Goal: Task Accomplishment & Management: Use online tool/utility

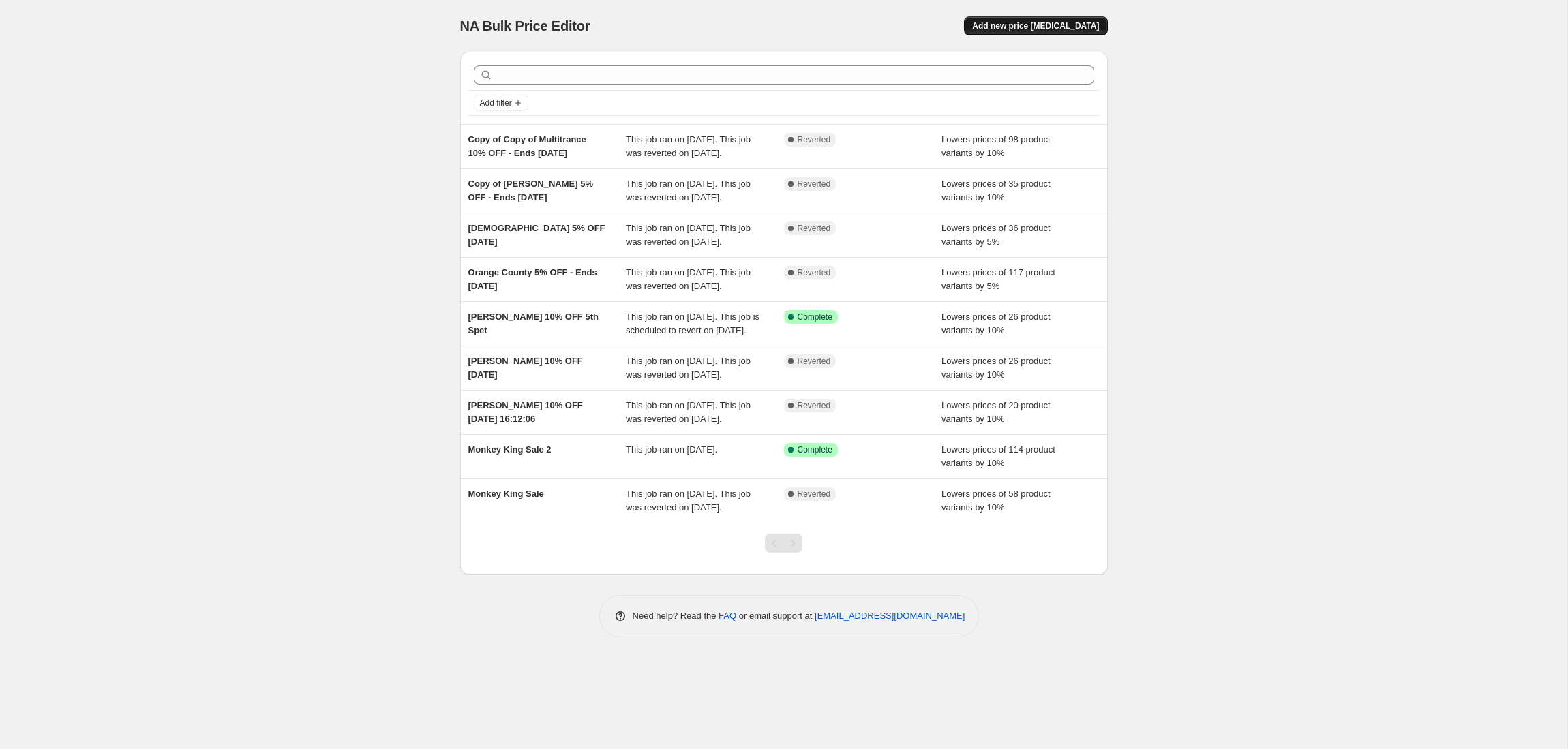
click at [1030, 28] on span "Add new price [MEDICAL_DATA]" at bounding box center [1035, 26] width 127 height 11
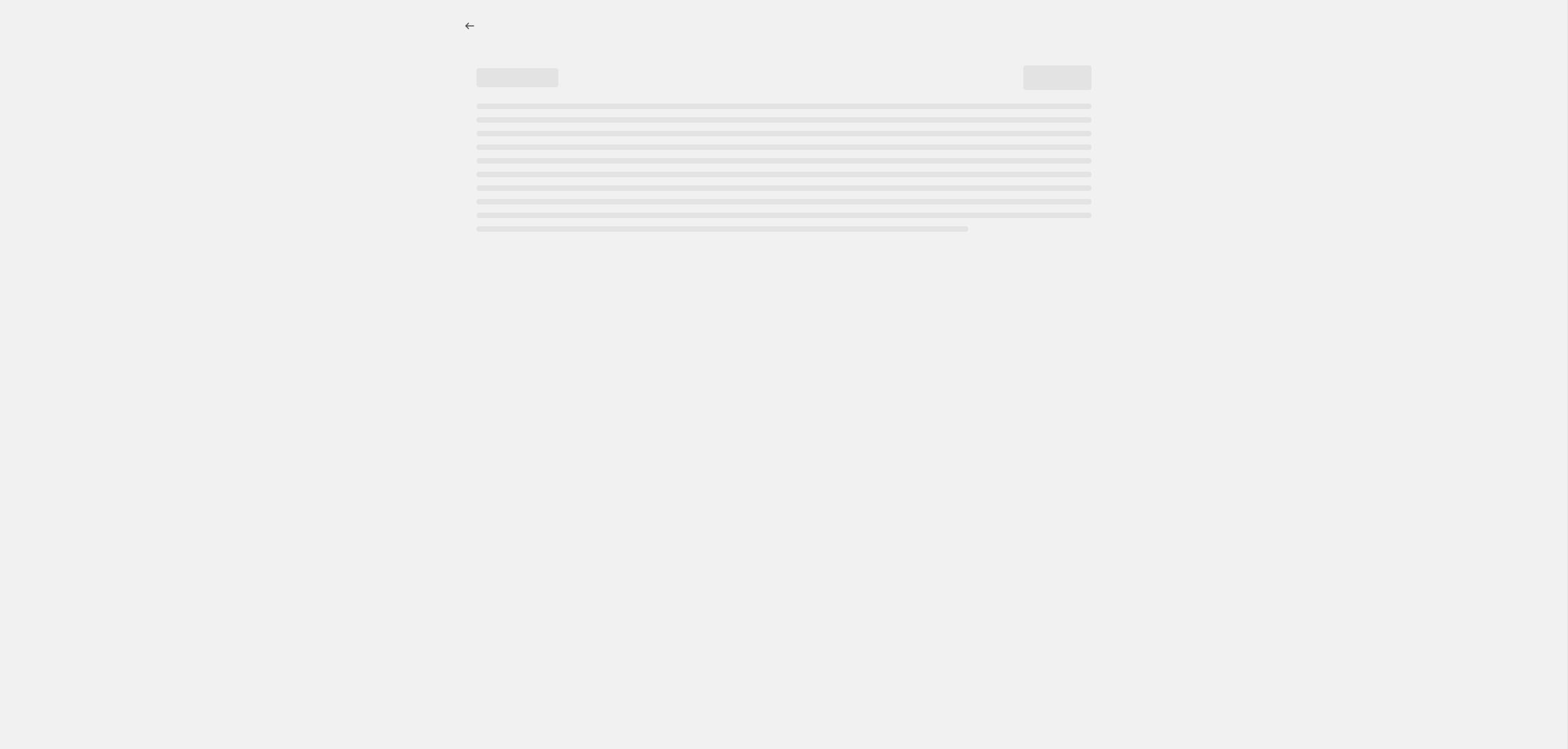
select select "percentage"
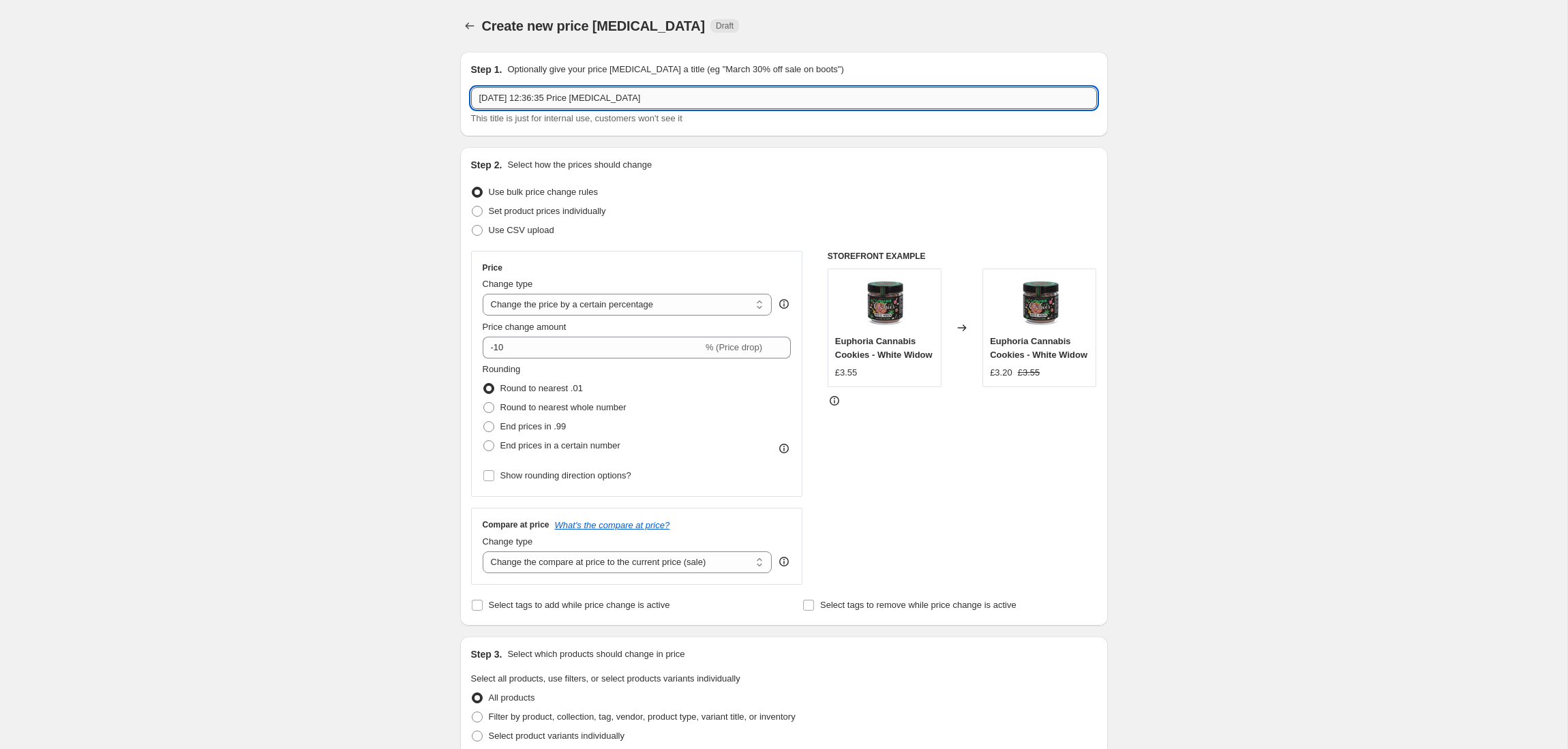
drag, startPoint x: 648, startPoint y: 97, endPoint x: 661, endPoint y: 100, distance: 13.3
click at [653, 99] on input "[DATE] 12:36:35 Price [MEDICAL_DATA]" at bounding box center [784, 98] width 626 height 21
drag, startPoint x: 677, startPoint y: 101, endPoint x: 364, endPoint y: 93, distance: 313.1
click at [364, 93] on div "Create new price [MEDICAL_DATA]. This page is ready Create new price [MEDICAL_D…" at bounding box center [784, 681] width 1567 height 1363
type input "Update Multitrance Prices 1.4 X Cost"
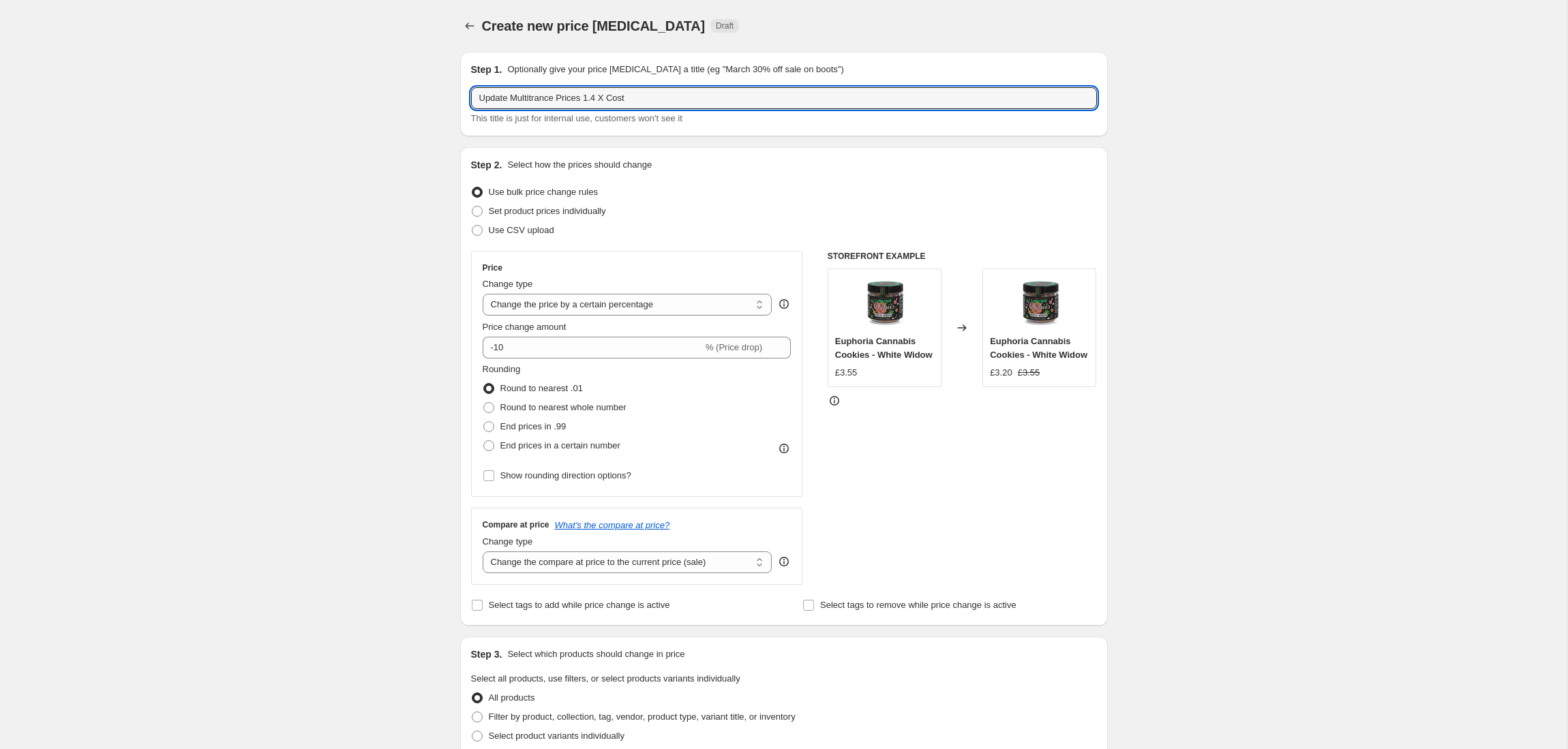
click at [419, 210] on div "Create new price [MEDICAL_DATA]. This page is ready Create new price [MEDICAL_D…" at bounding box center [784, 681] width 1567 height 1363
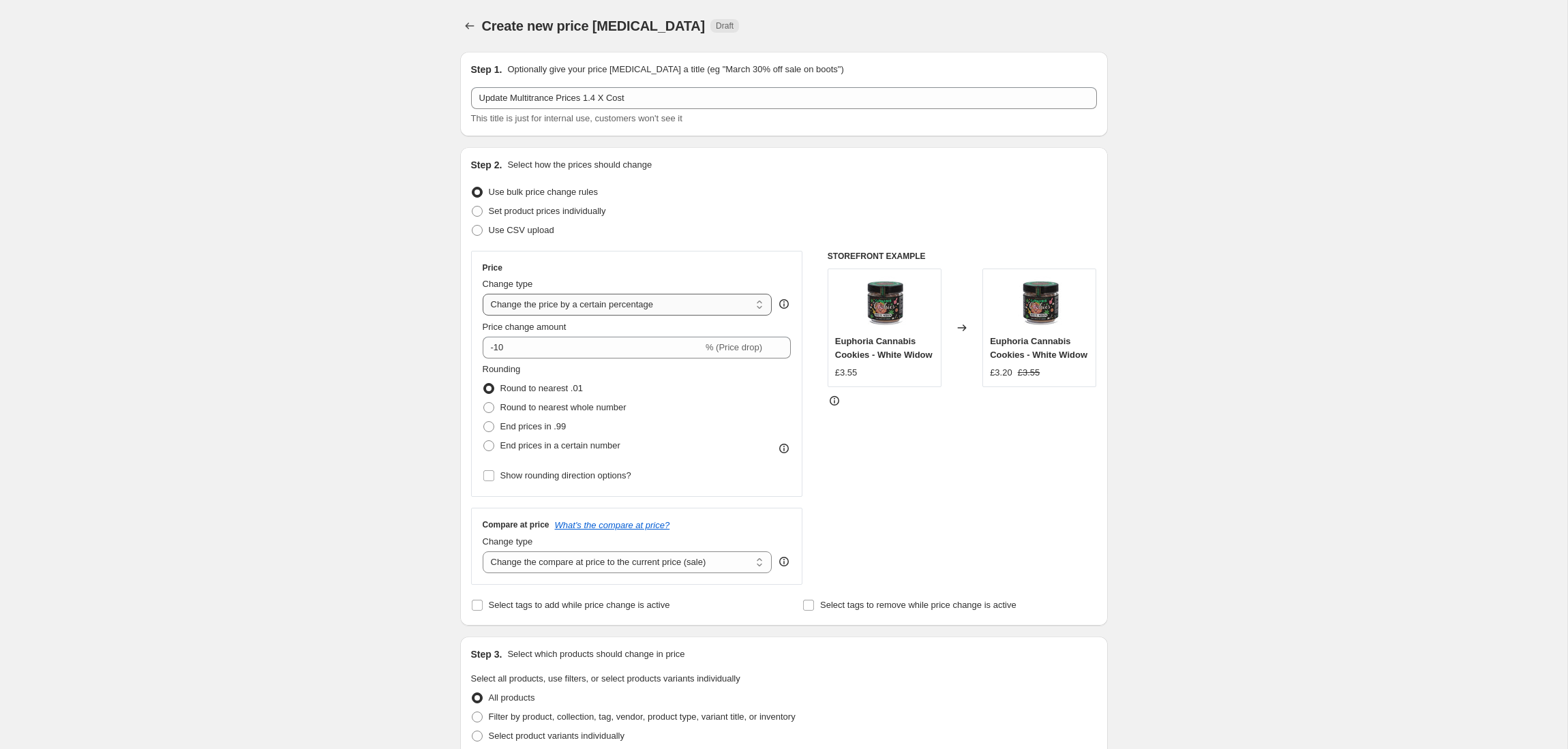
click at [554, 306] on select "Change the price to a certain amount Change the price by a certain amount Chang…" at bounding box center [627, 305] width 290 height 21
select select "pc"
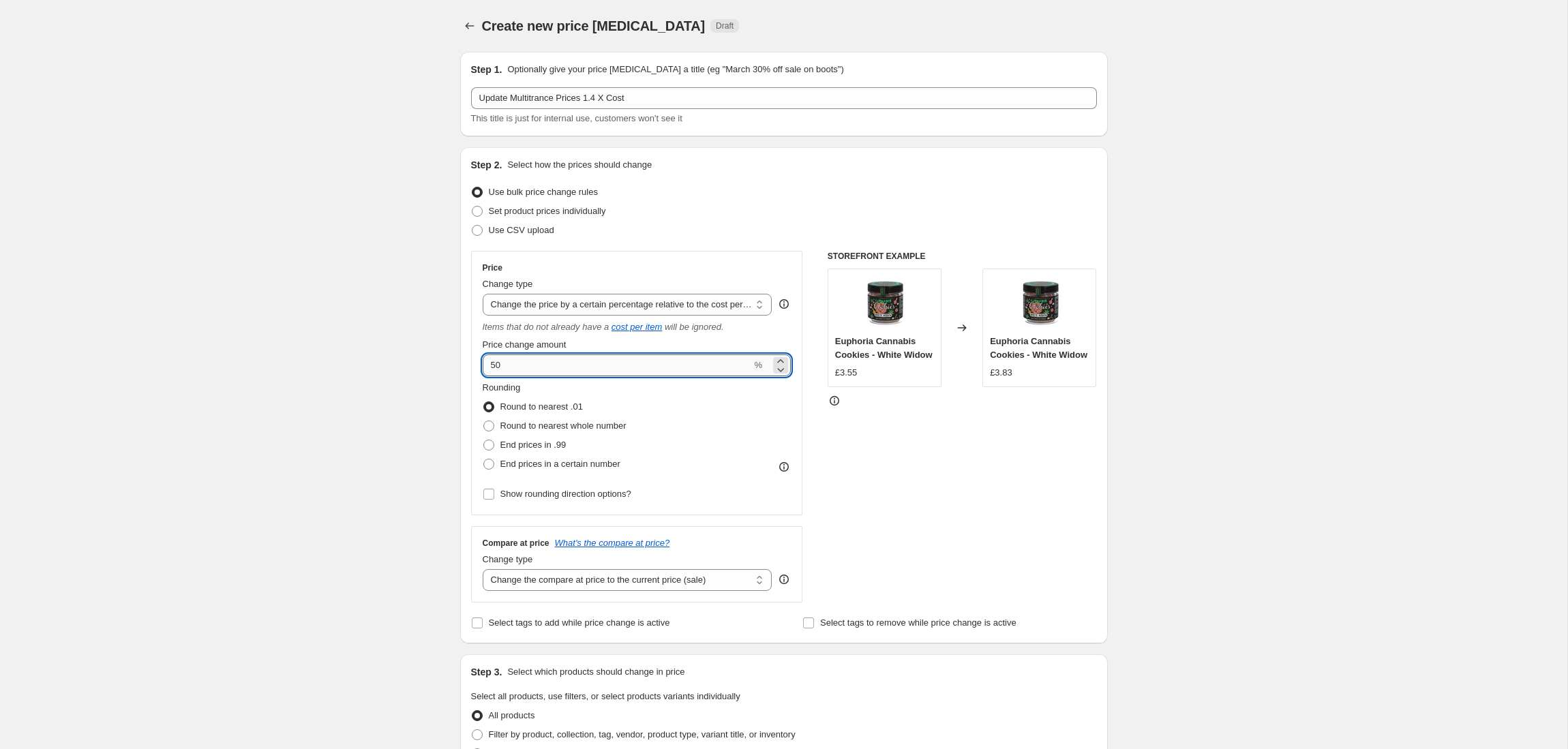
click at [517, 368] on input "50" at bounding box center [617, 366] width 269 height 21
type input "5"
type input "40"
click at [424, 382] on div "Create new price [MEDICAL_DATA]. This page is ready Create new price [MEDICAL_D…" at bounding box center [784, 690] width 1567 height 1380
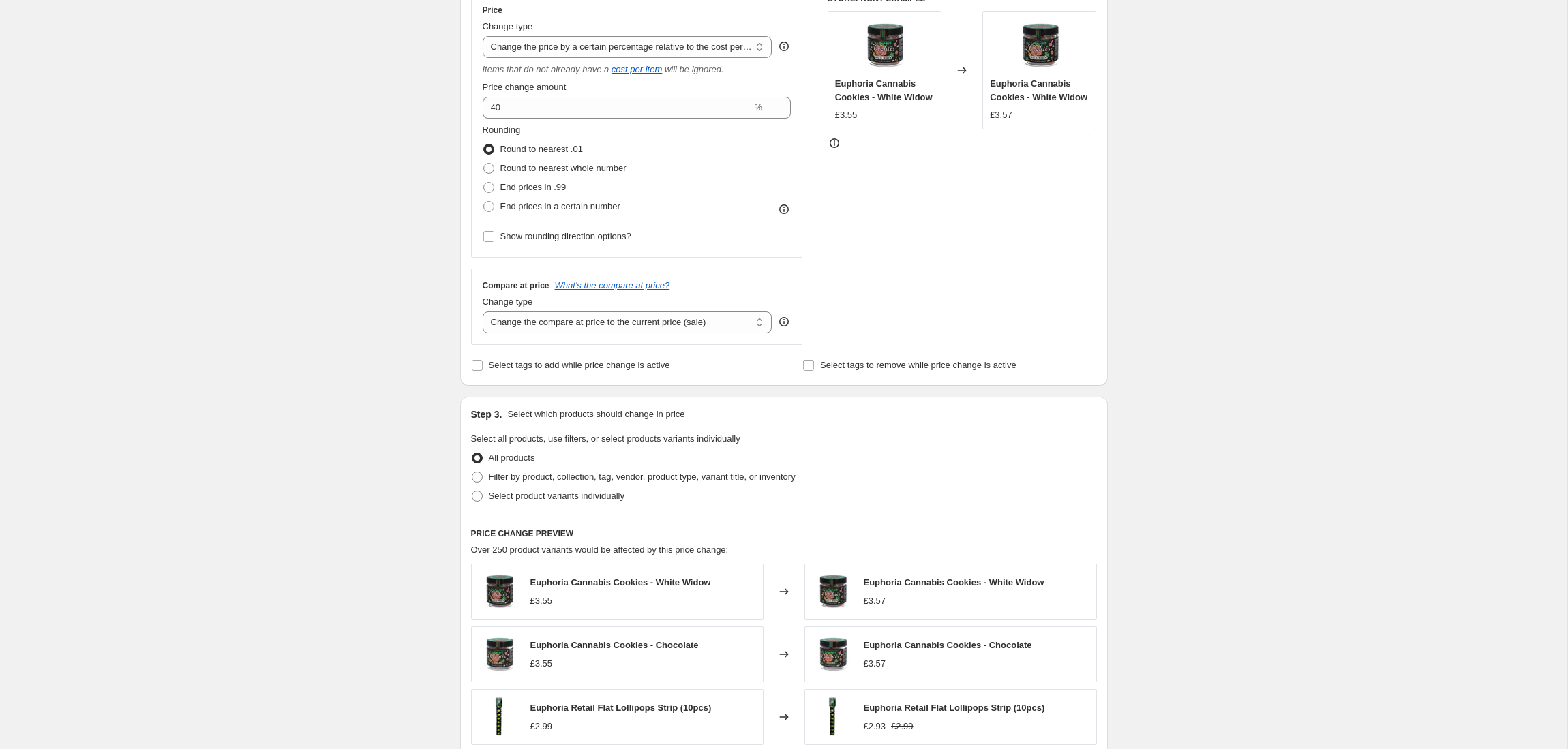
scroll to position [262, 0]
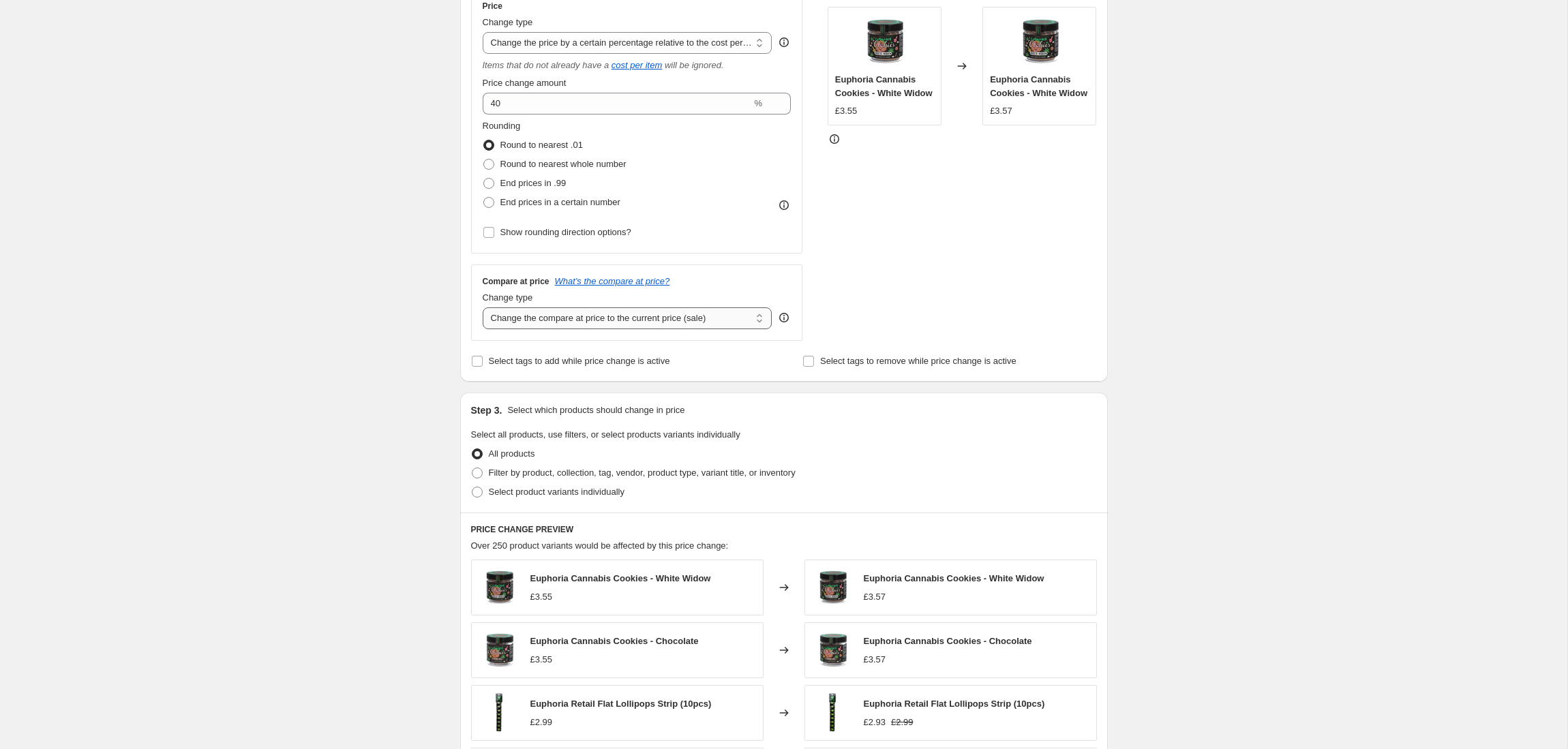
click at [519, 323] on select "Change the compare at price to the current price (sale) Change the compare at p…" at bounding box center [627, 318] width 290 height 21
click at [554, 323] on select "Change the compare at price to the current price (sale) Change the compare at p…" at bounding box center [627, 318] width 290 height 21
select select "remove"
click at [482, 308] on select "Change the compare at price to the current price (sale) Change the compare at p…" at bounding box center [627, 318] width 290 height 21
click at [410, 321] on div "Create new price [MEDICAL_DATA]. This page is ready Create new price [MEDICAL_D…" at bounding box center [784, 428] width 1567 height 1380
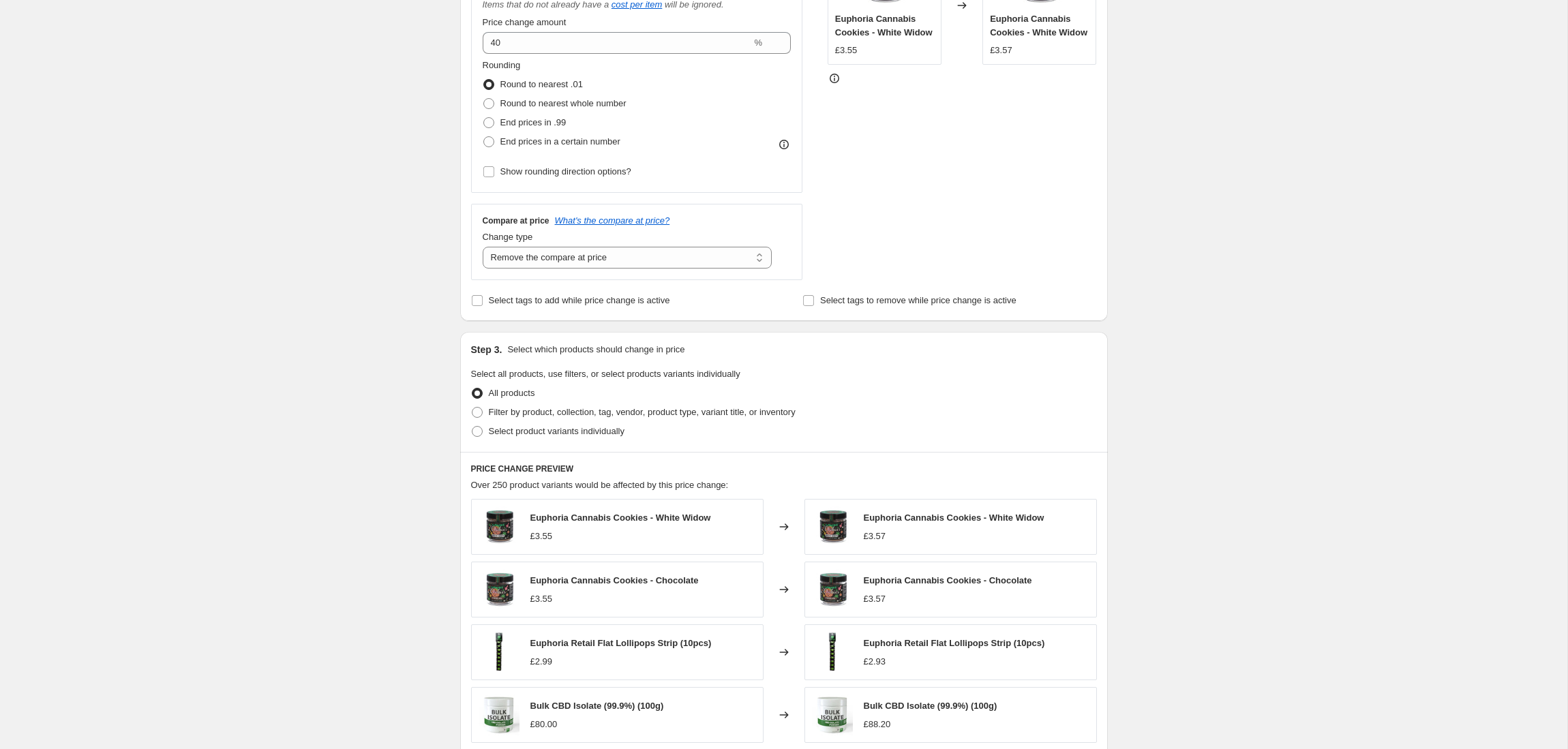
scroll to position [317, 0]
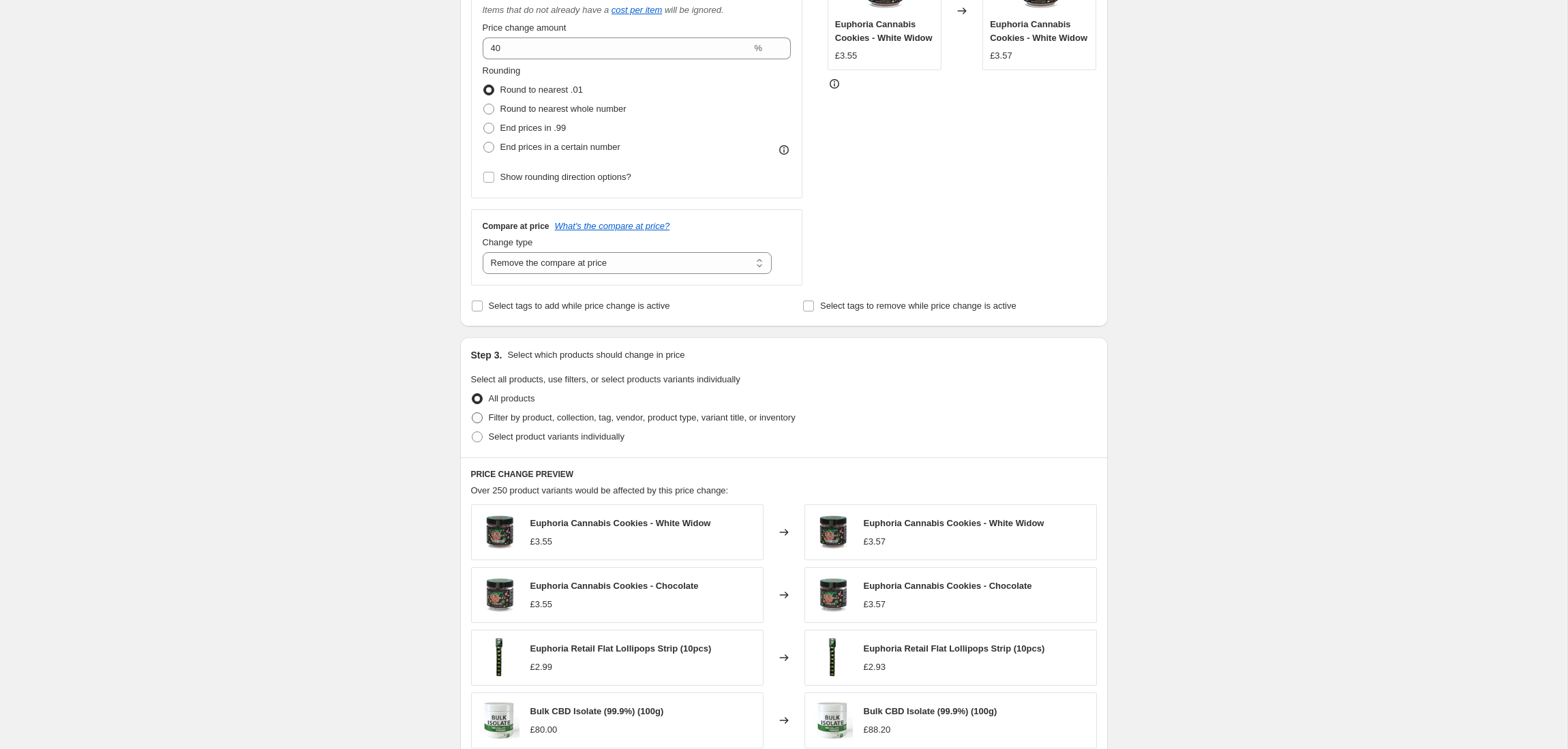
click at [482, 416] on span at bounding box center [477, 418] width 11 height 11
click at [472, 413] on input "Filter by product, collection, tag, vendor, product type, variant title, or inv…" at bounding box center [472, 413] width 1 height 1
radio input "true"
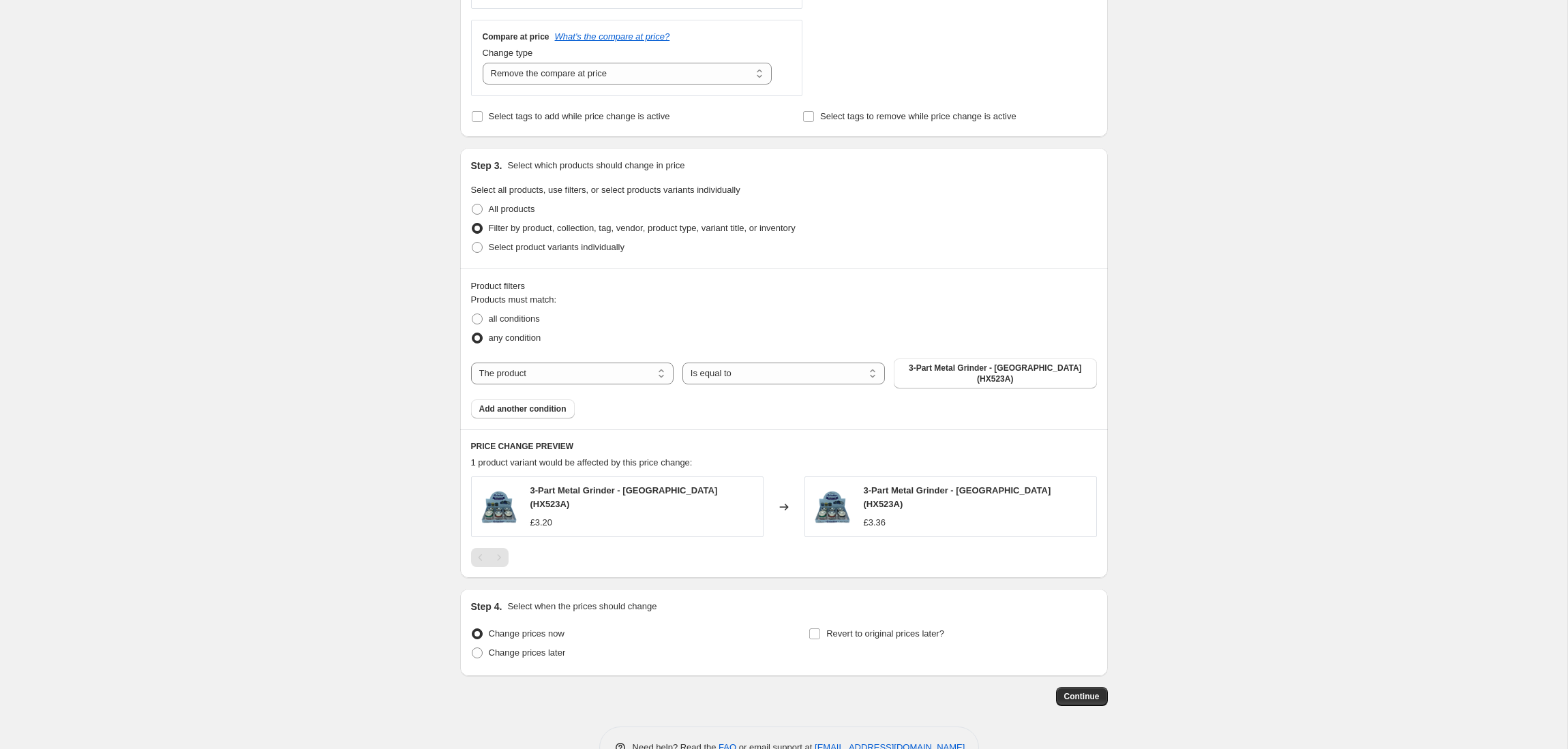
scroll to position [514, 0]
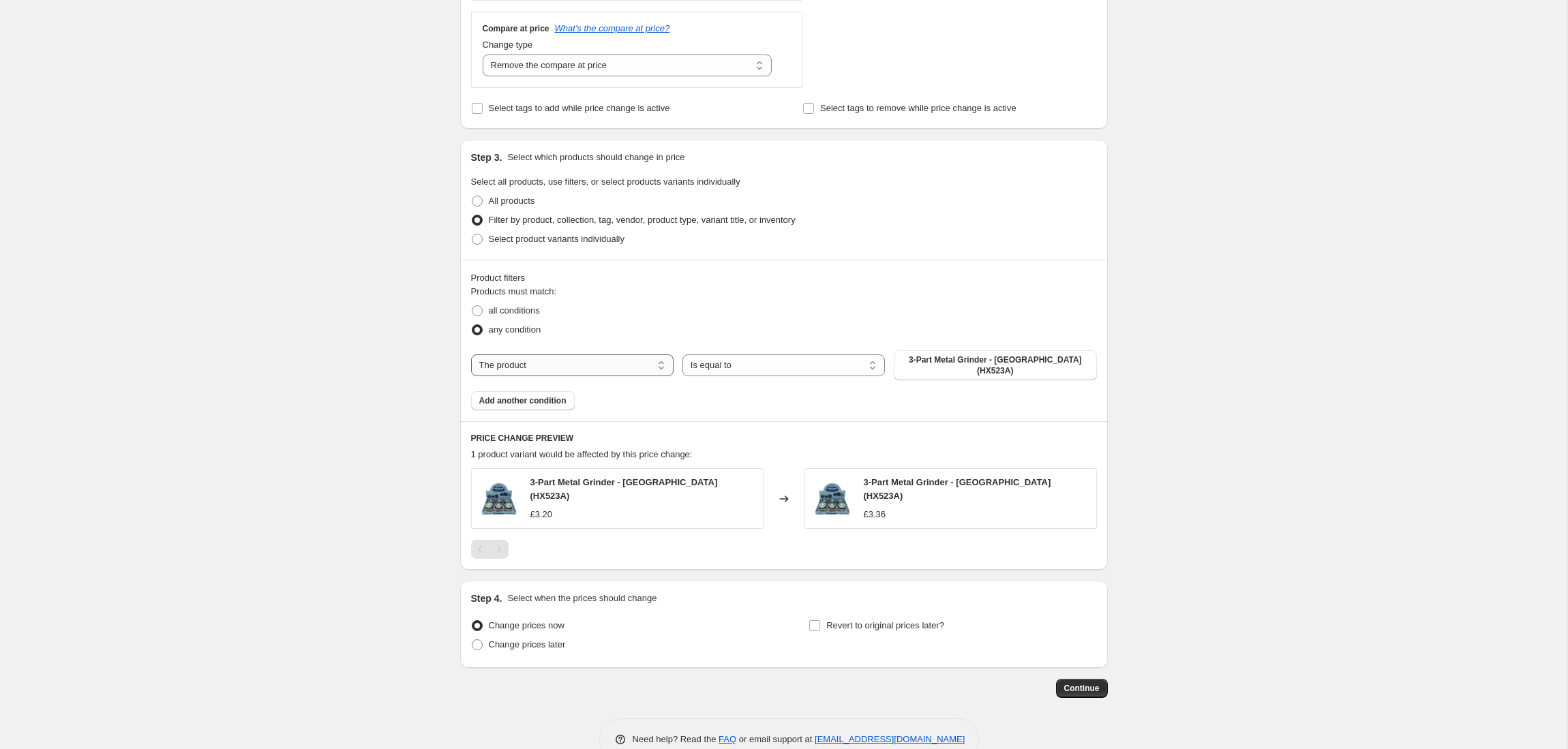
click at [606, 360] on select "The product The product's collection The product's tag The product's vendor The…" at bounding box center [571, 366] width 202 height 21
select select "vendor"
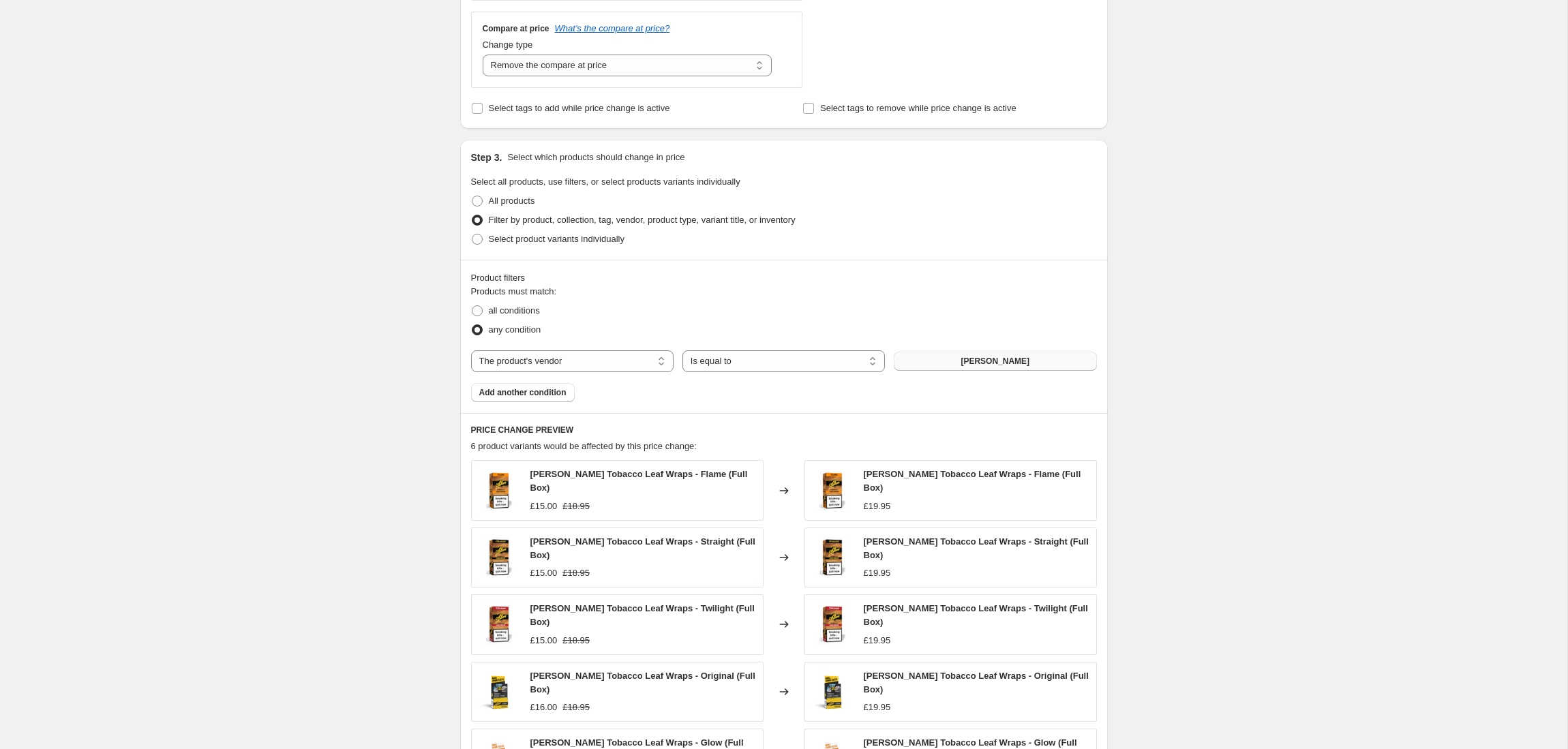
click at [946, 365] on button "[PERSON_NAME]" at bounding box center [994, 361] width 202 height 19
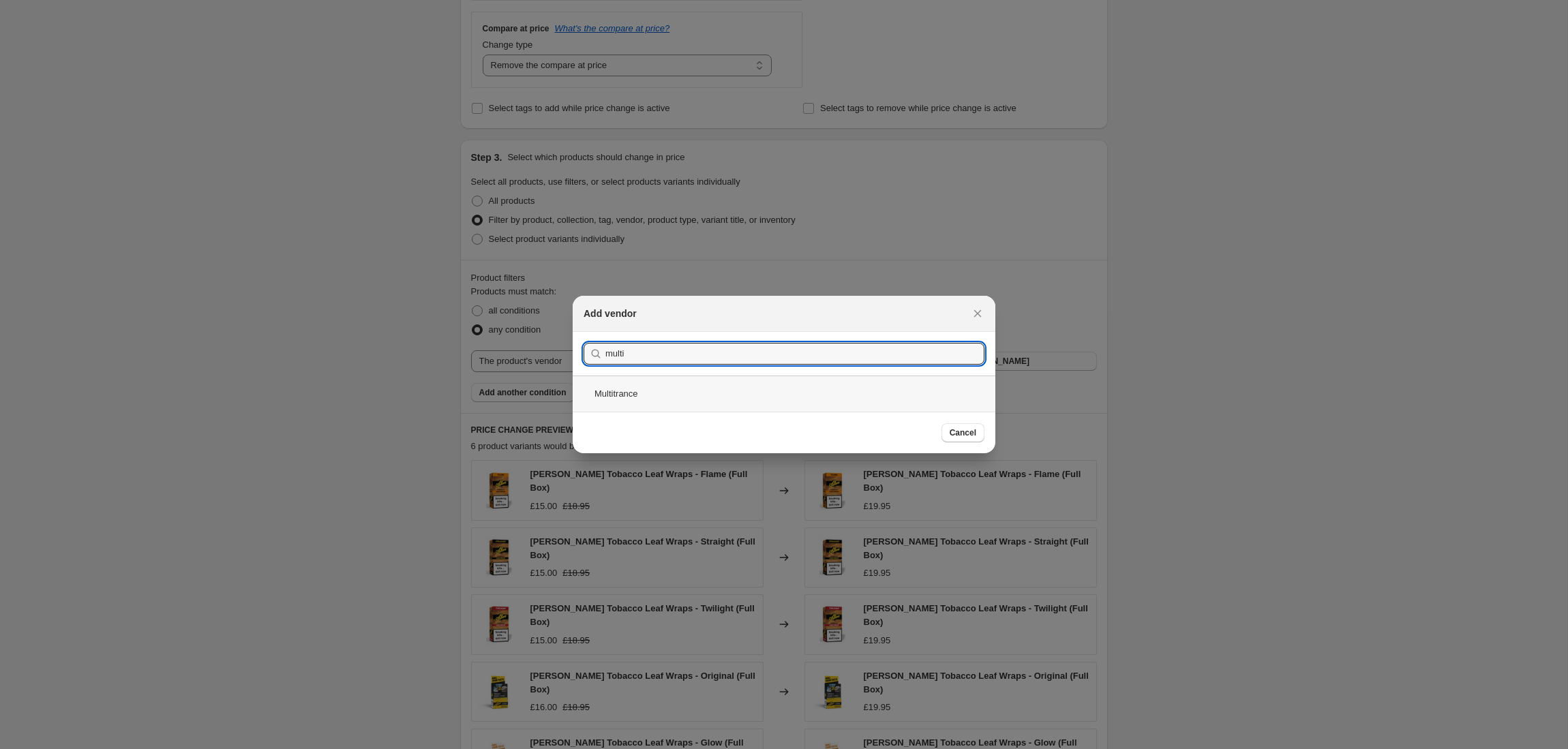
type input "multi"
click at [630, 390] on div "Multitrance" at bounding box center [784, 393] width 423 height 37
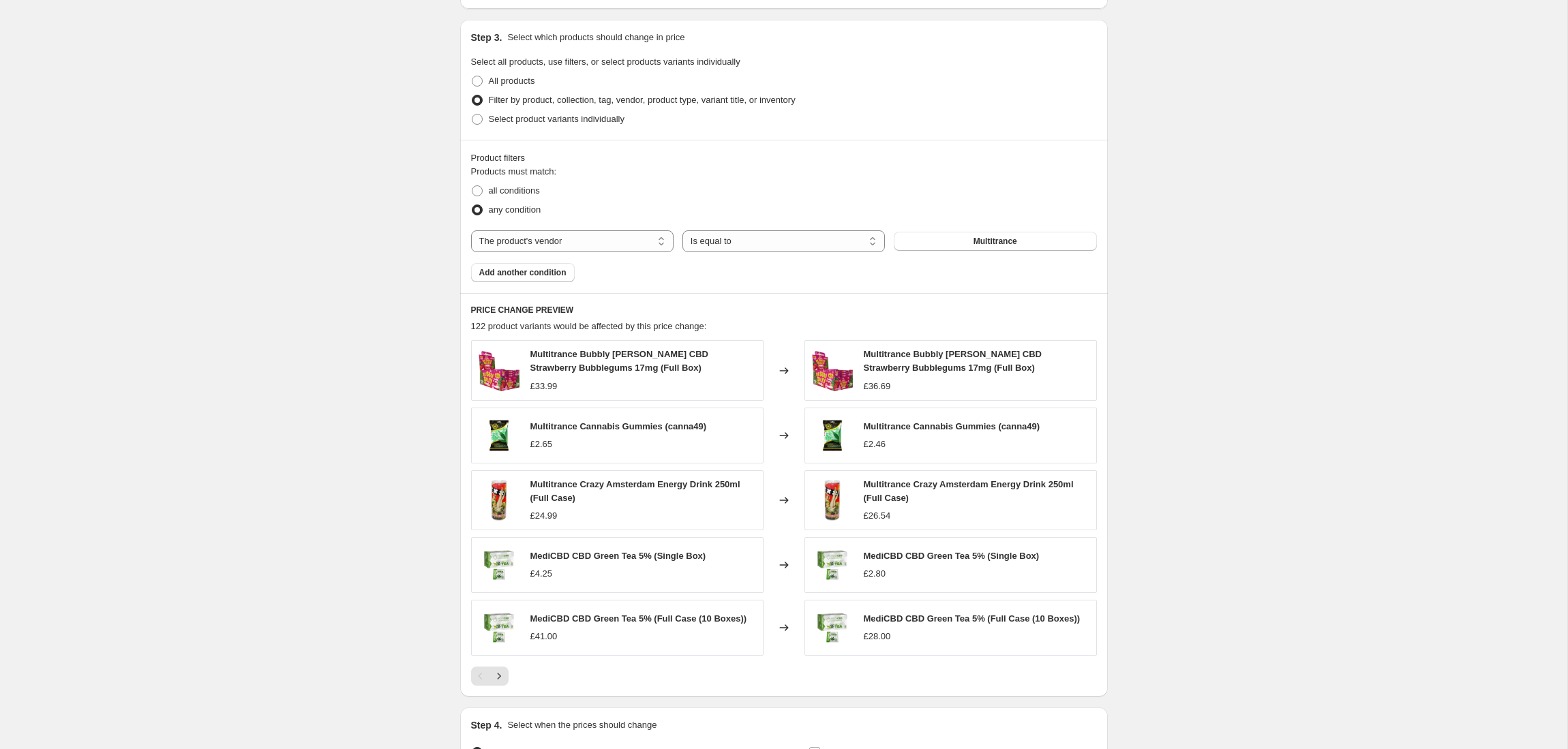
scroll to position [794, 0]
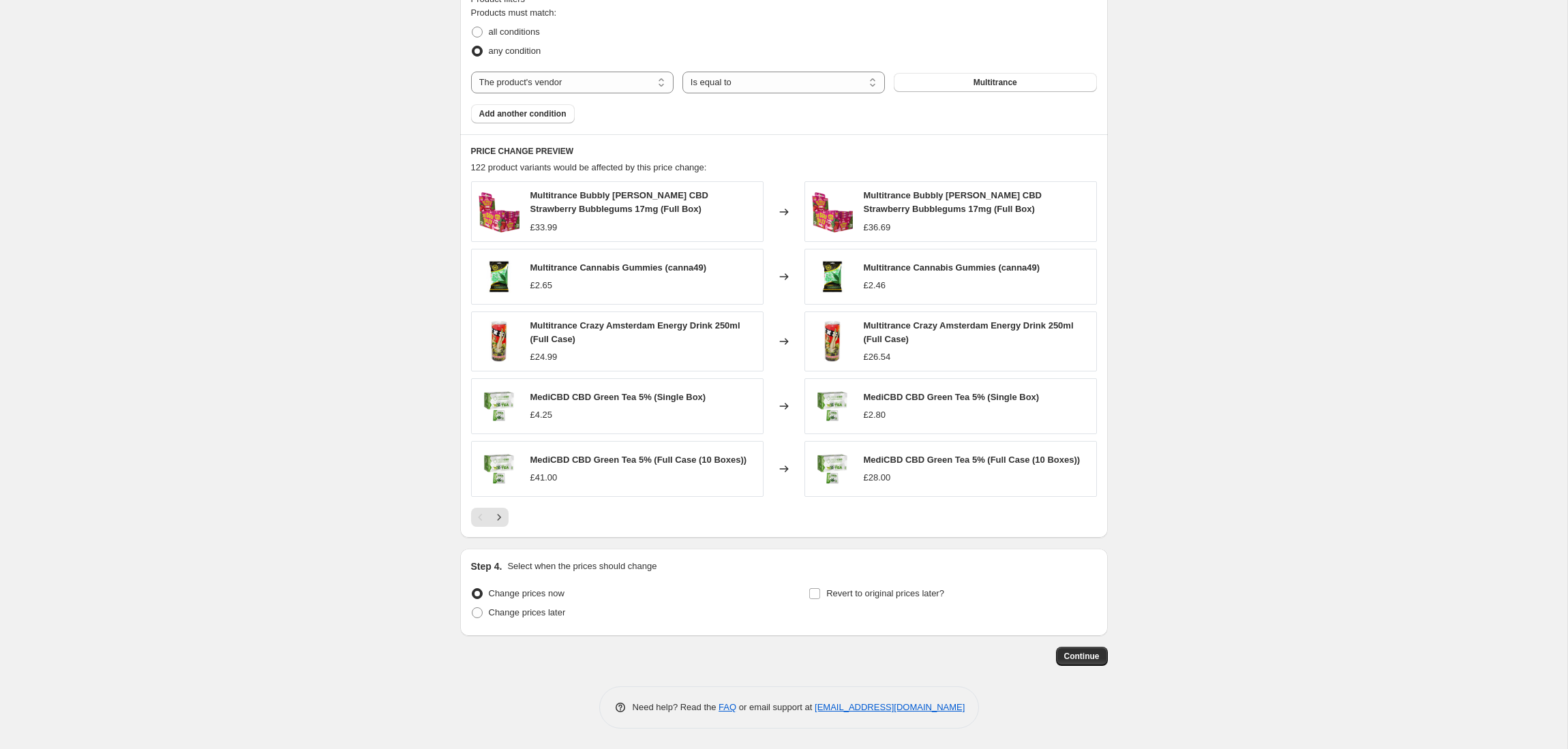
click at [508, 522] on div at bounding box center [784, 517] width 626 height 19
click at [505, 518] on icon "Next" at bounding box center [498, 517] width 13 height 13
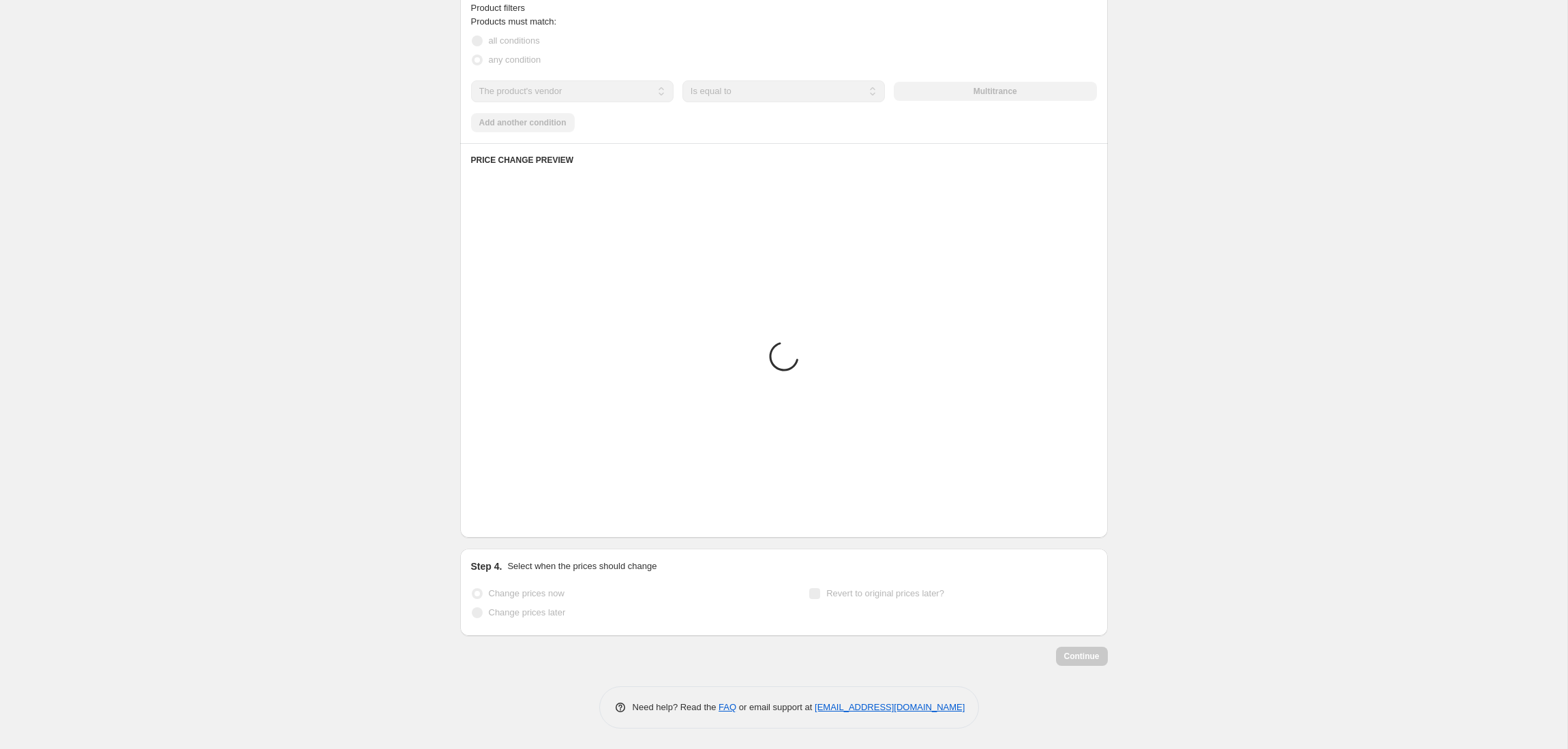
scroll to position [789, 0]
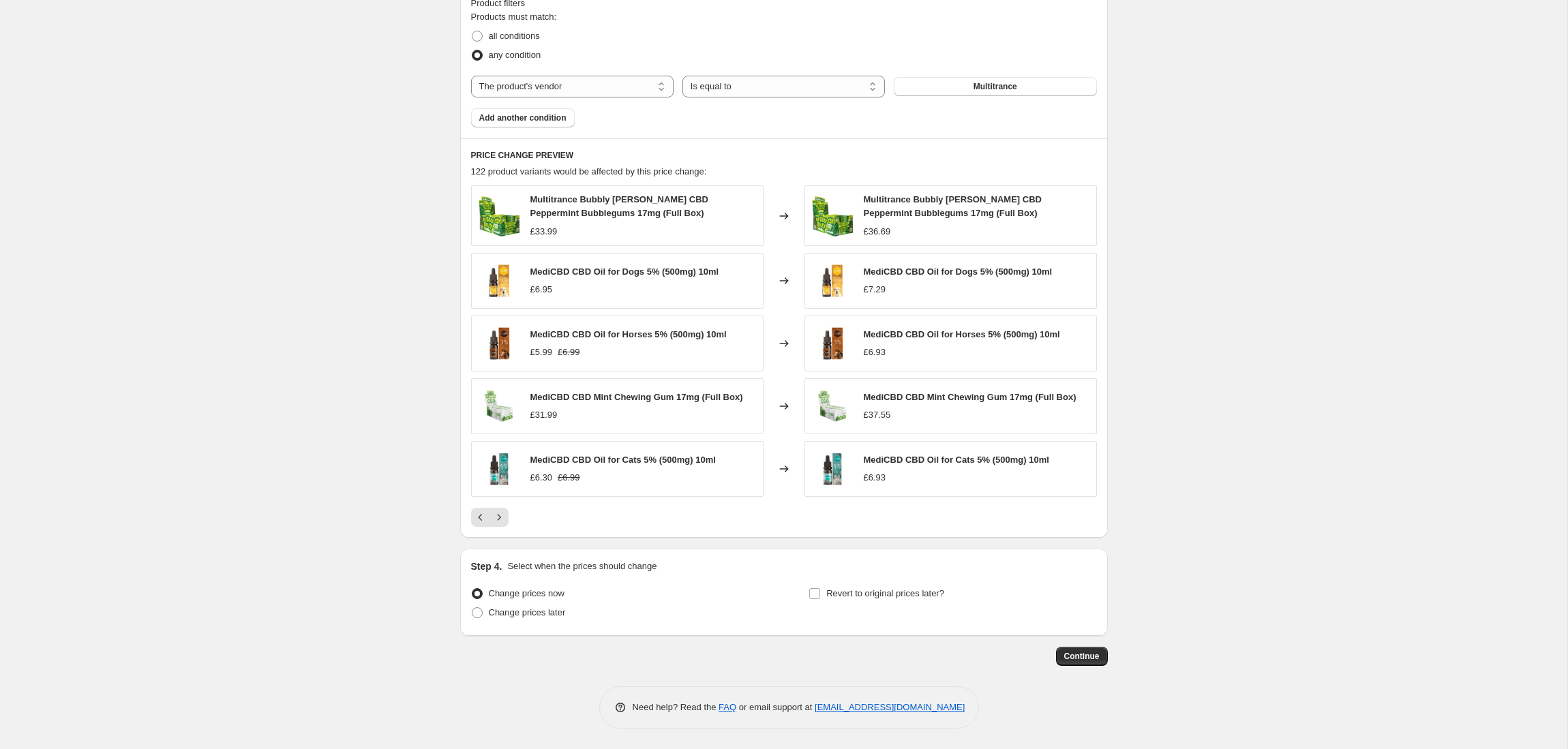
click at [510, 519] on div at bounding box center [784, 517] width 626 height 19
click at [503, 515] on icon "Next" at bounding box center [498, 517] width 13 height 13
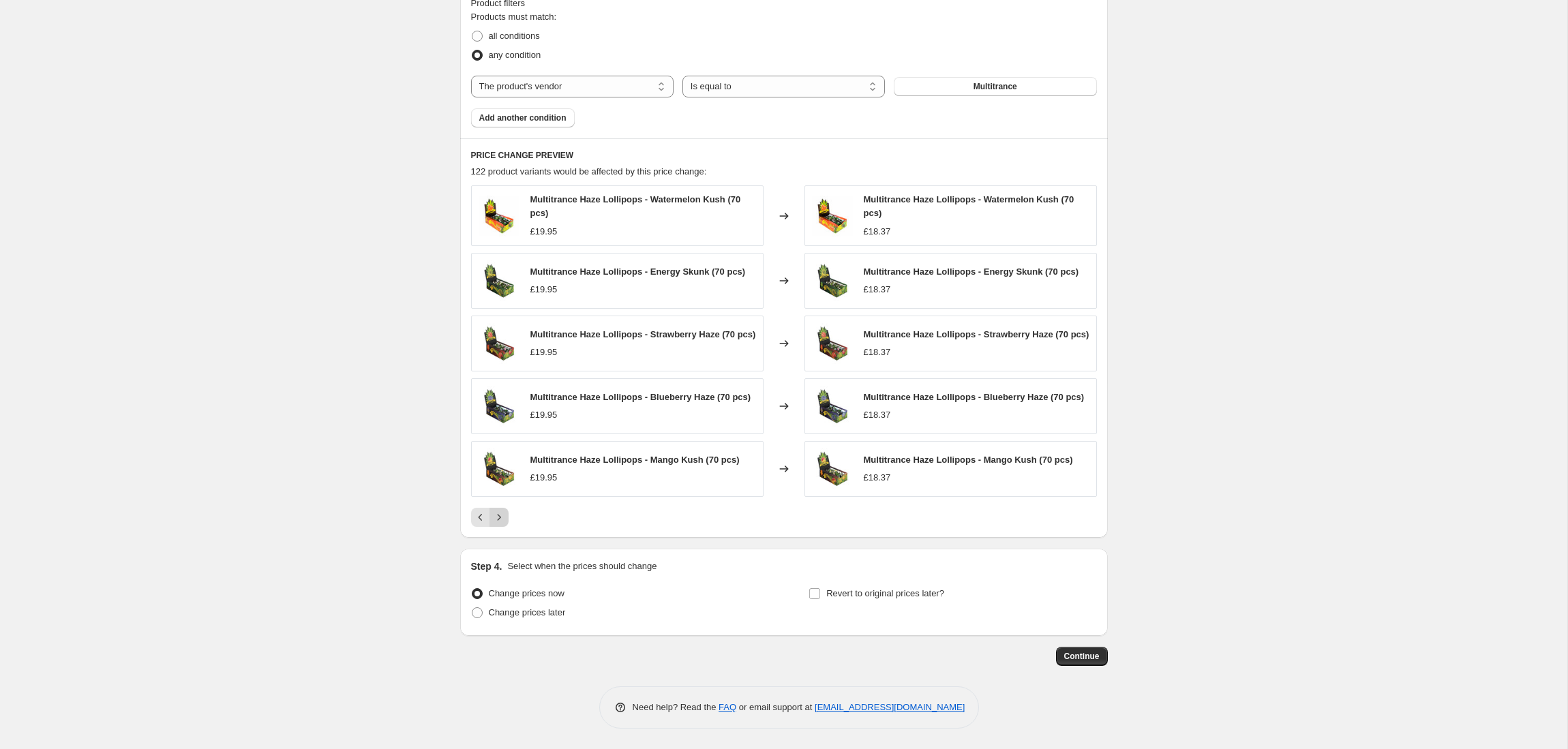
click at [503, 515] on div "Multitrance Haze Lollipops - Watermelon Kush (70 pcs) £19.95 Changed to Multitr…" at bounding box center [784, 356] width 626 height 341
click at [505, 521] on icon "Next" at bounding box center [498, 517] width 13 height 13
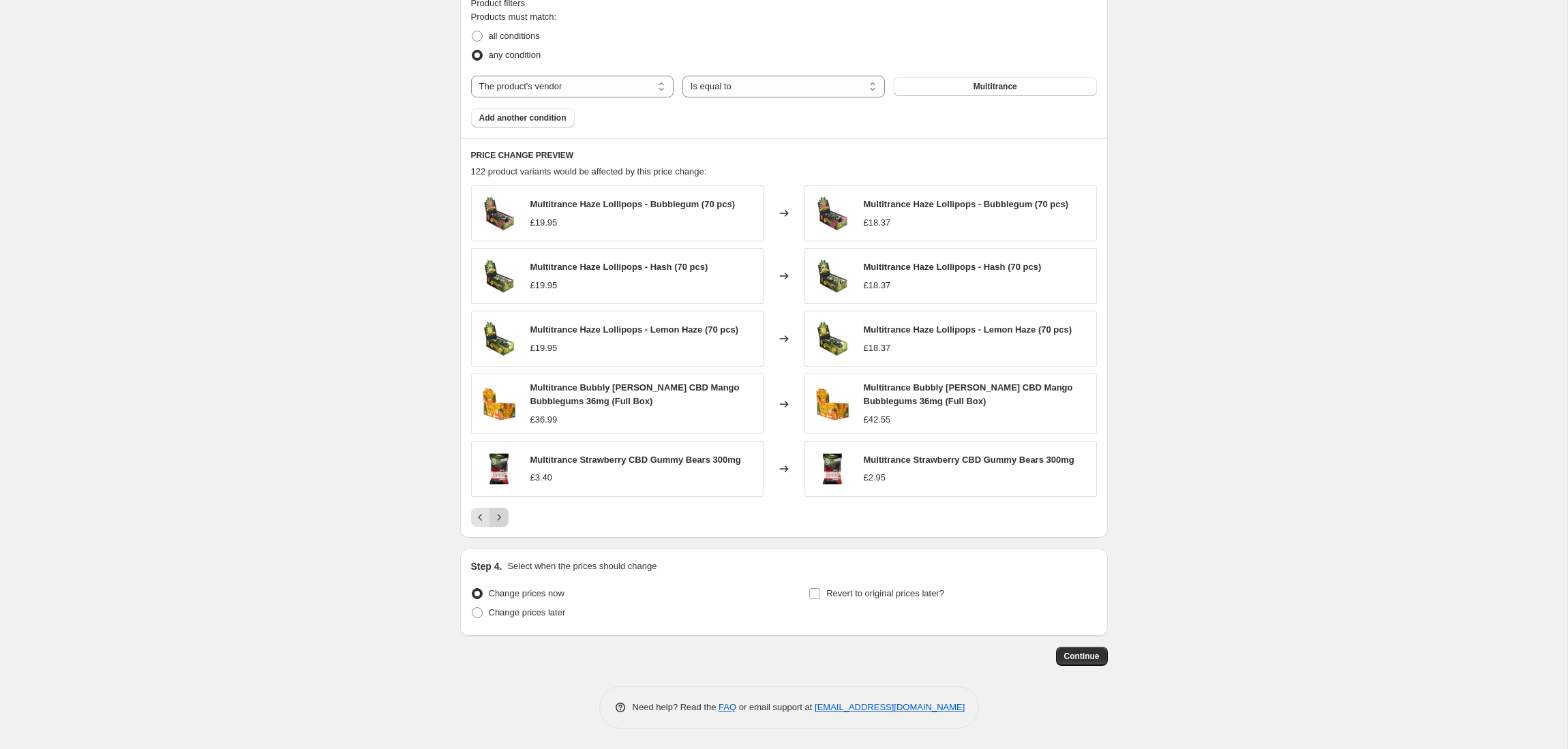
click at [501, 522] on icon "Next" at bounding box center [498, 517] width 13 height 13
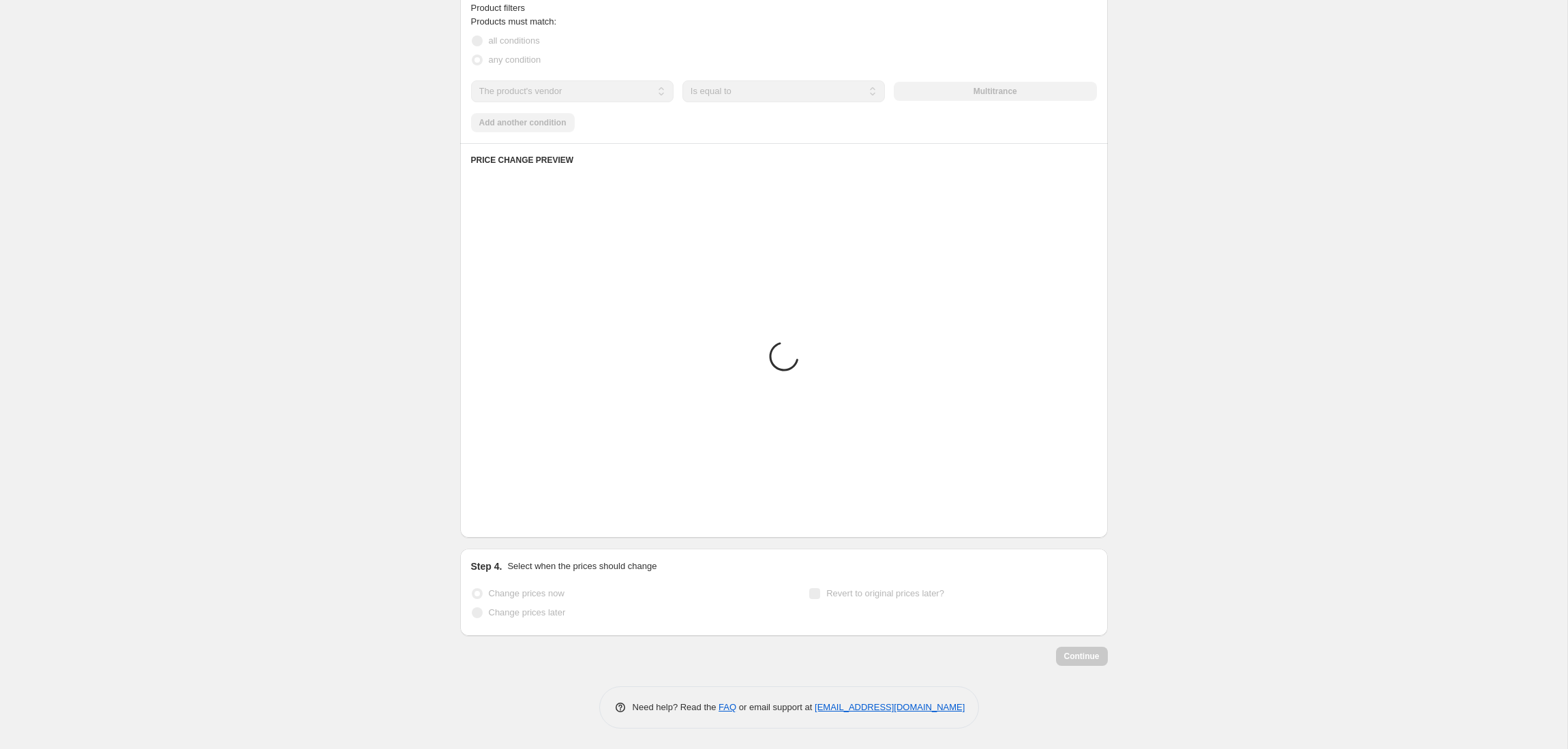
scroll to position [785, 0]
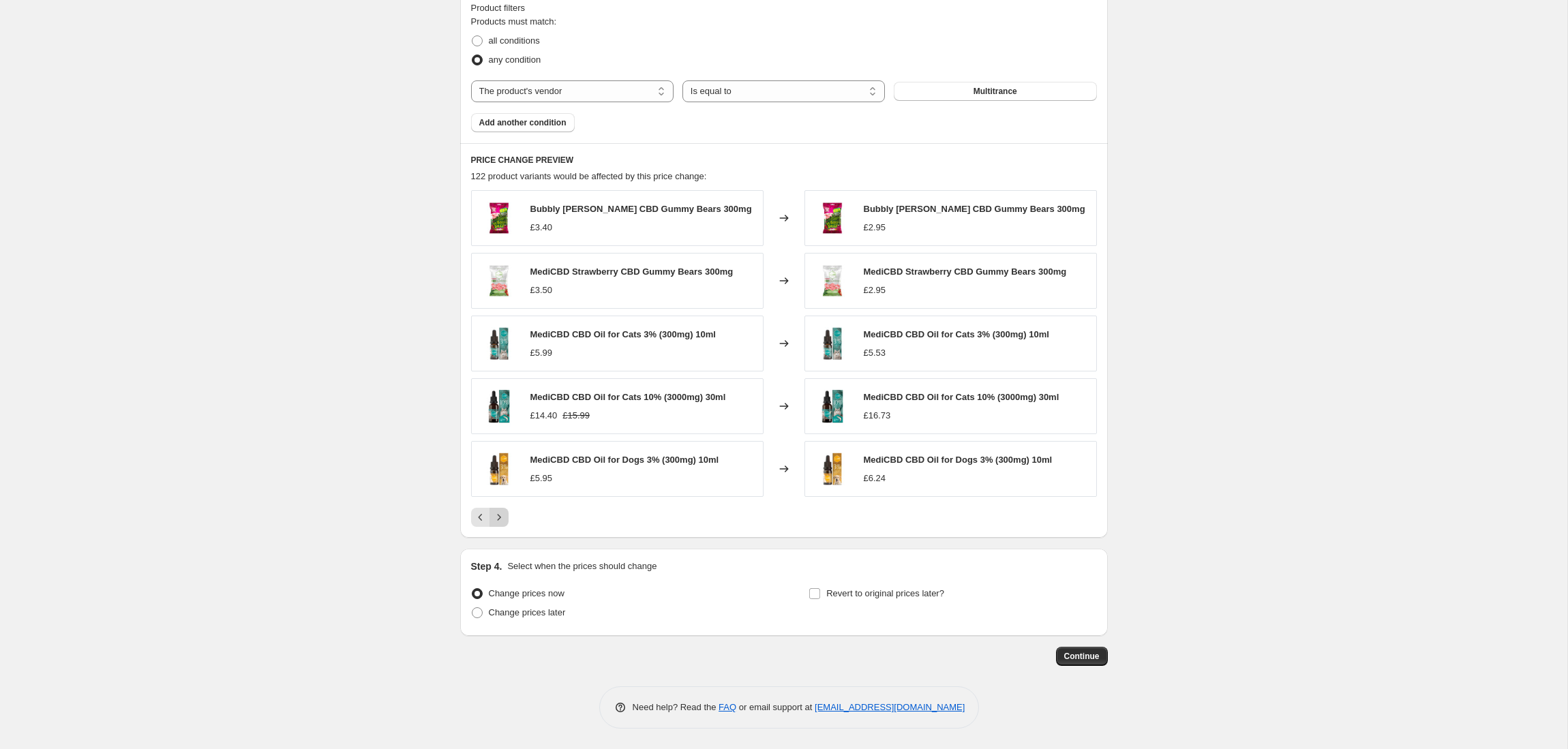
click at [501, 522] on icon "Next" at bounding box center [498, 517] width 13 height 13
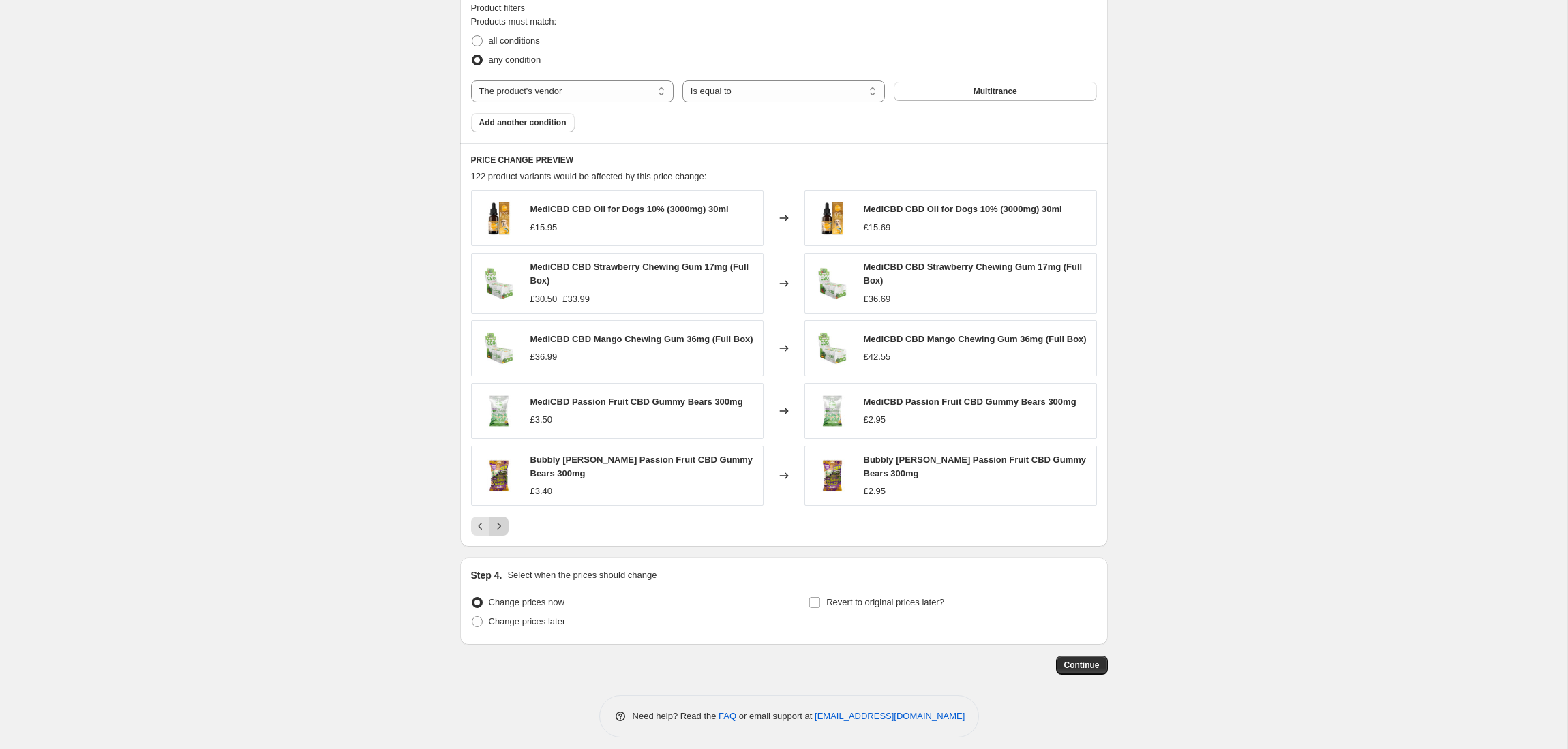
click at [501, 522] on button "Next" at bounding box center [498, 526] width 19 height 19
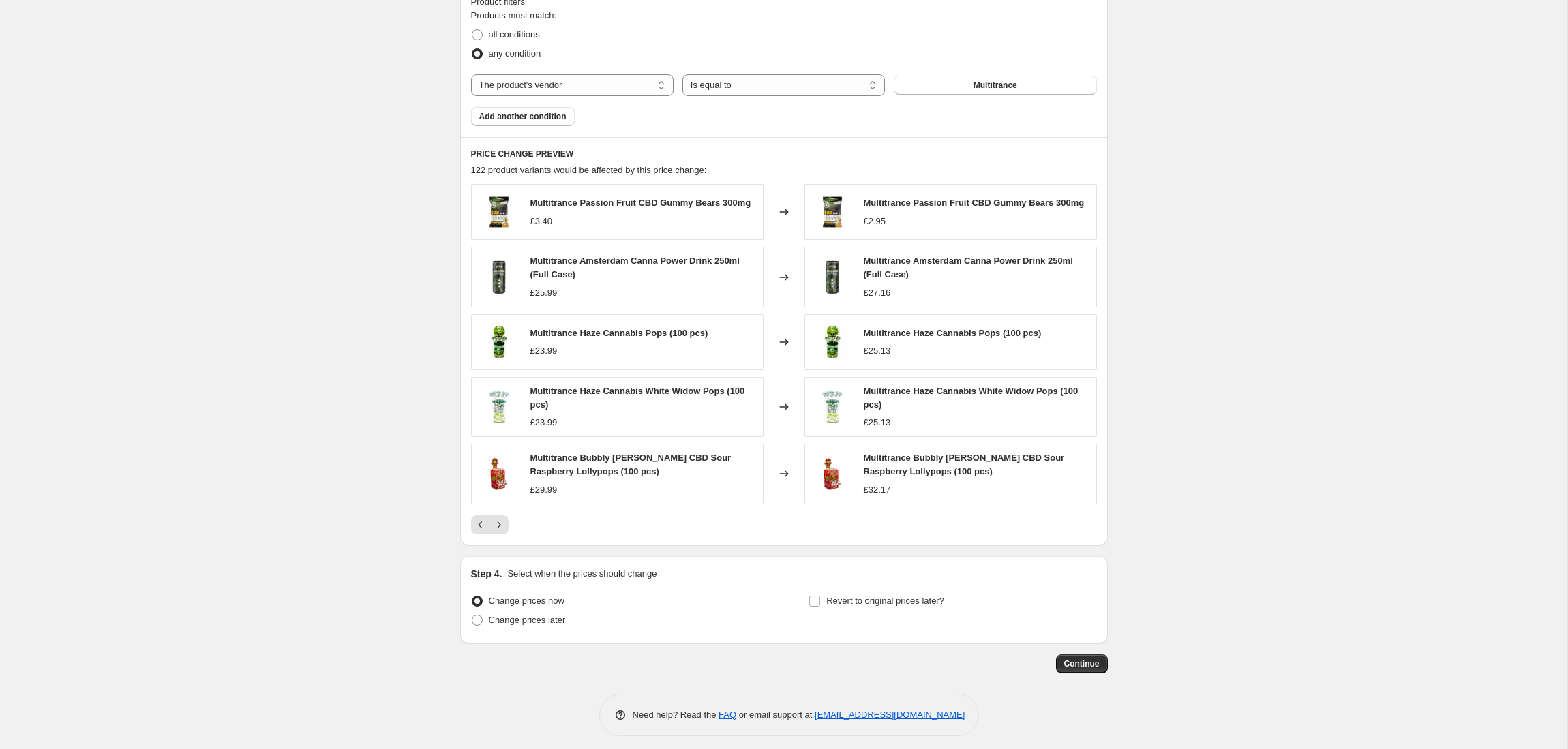
scroll to position [802, 0]
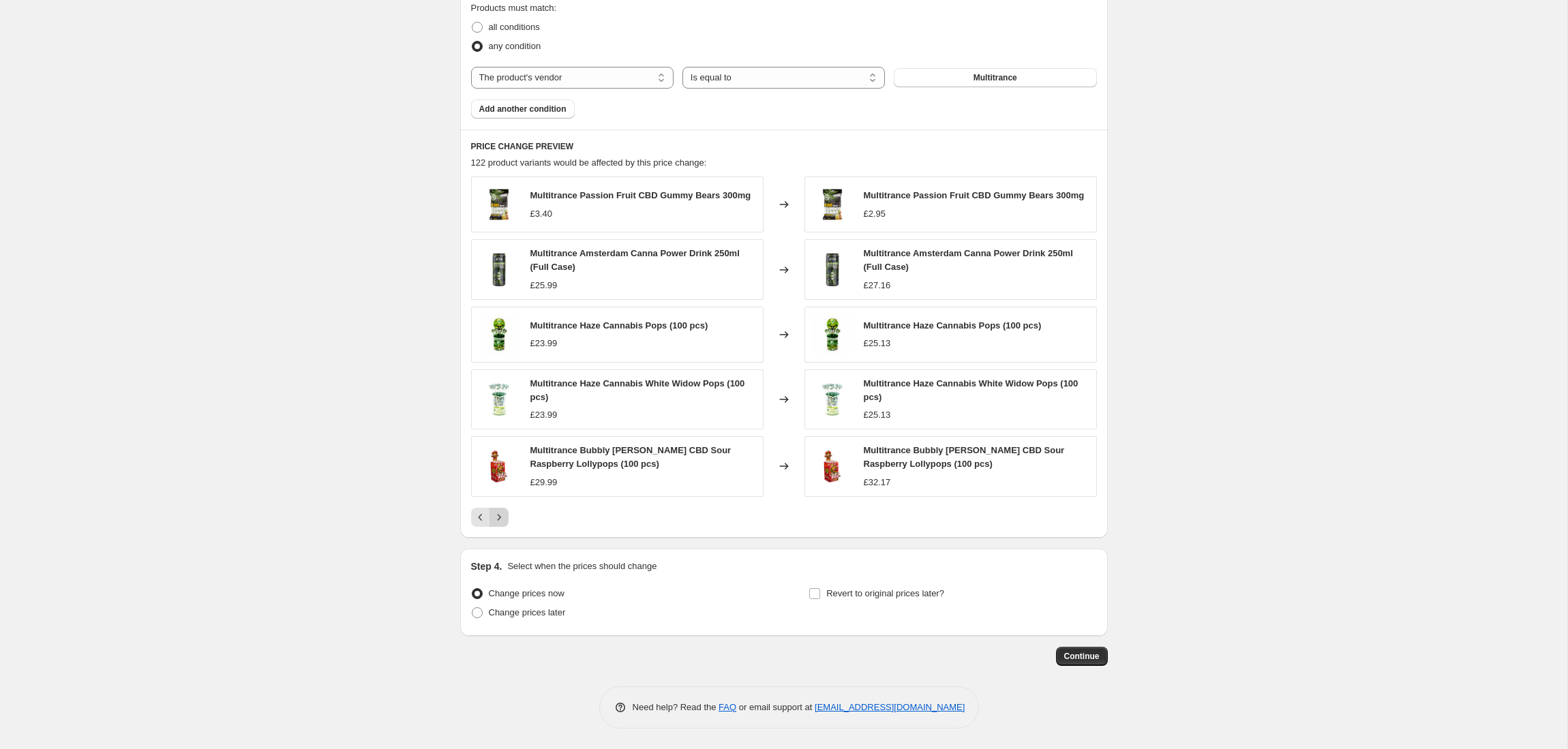
click at [502, 517] on icon "Next" at bounding box center [498, 517] width 13 height 13
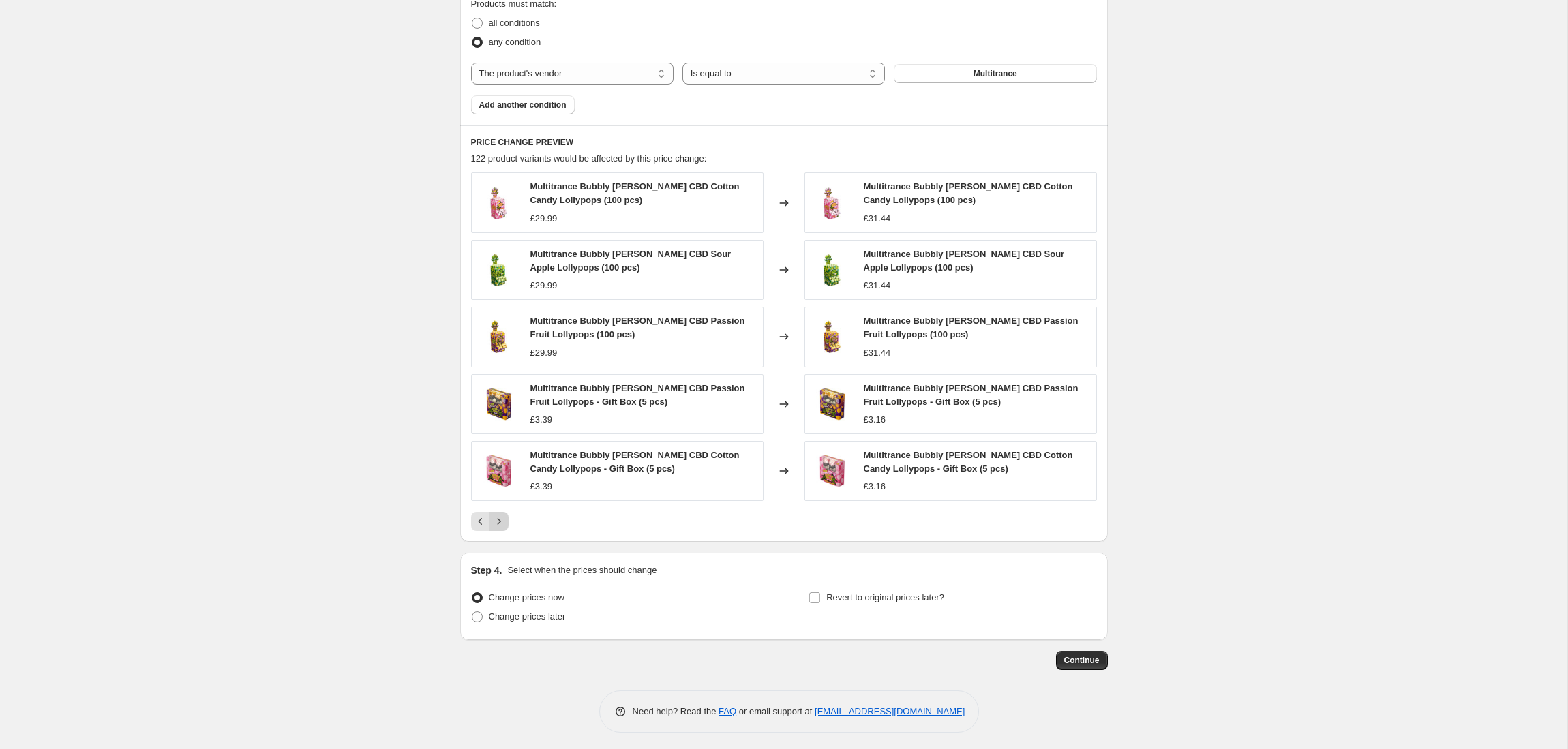
click at [500, 526] on icon "Next" at bounding box center [498, 521] width 13 height 13
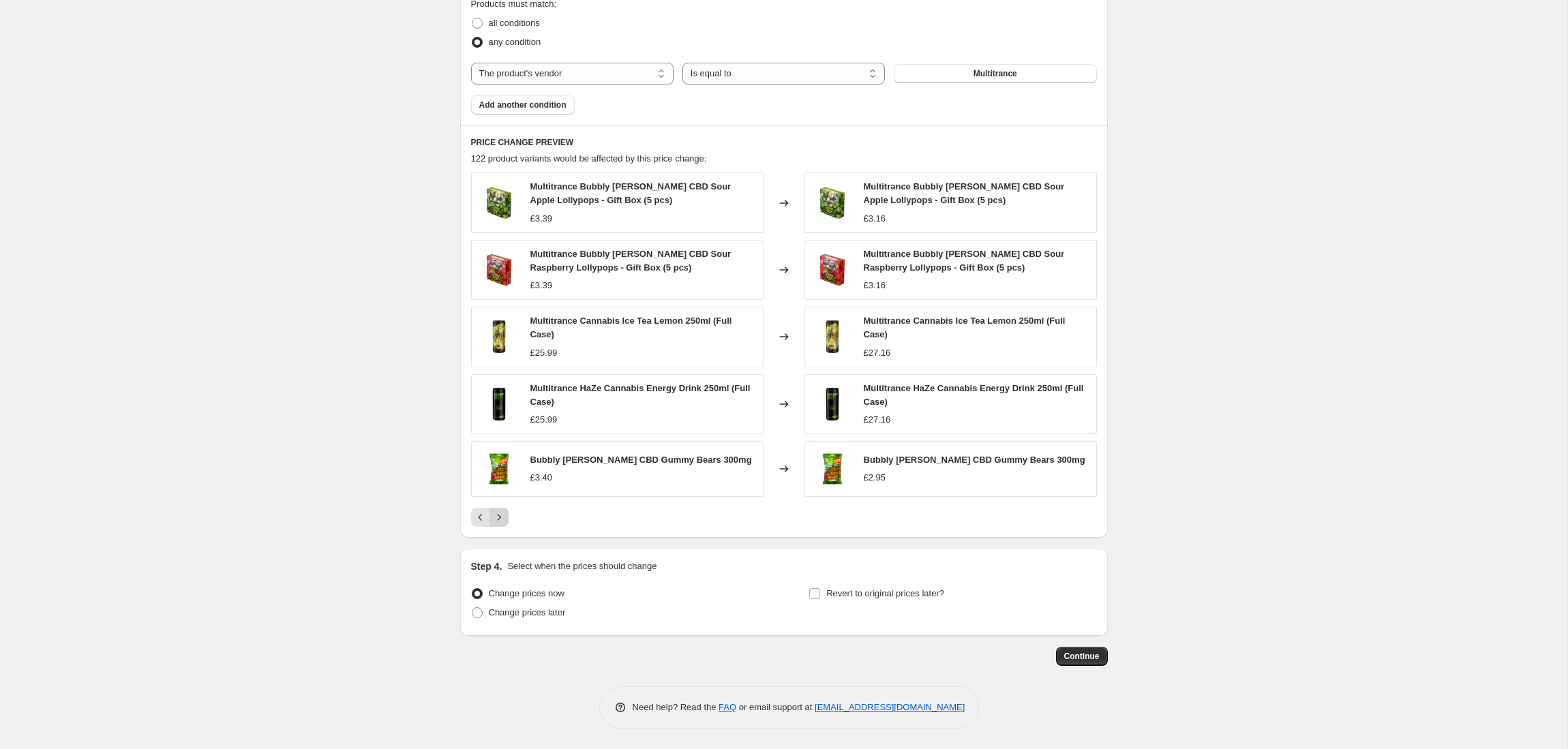
click at [494, 520] on icon "Next" at bounding box center [498, 517] width 13 height 13
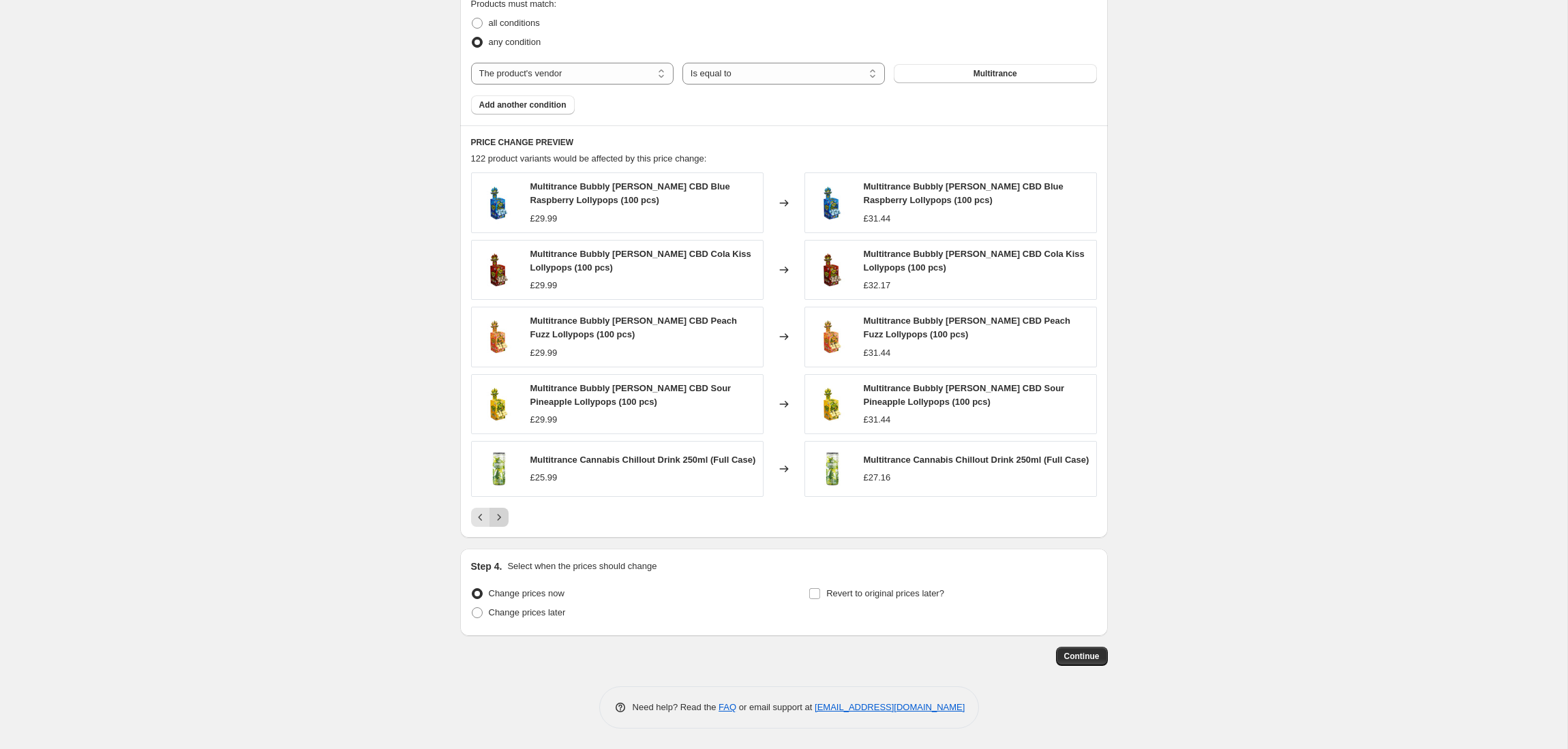
click at [505, 519] on button "Next" at bounding box center [498, 517] width 19 height 19
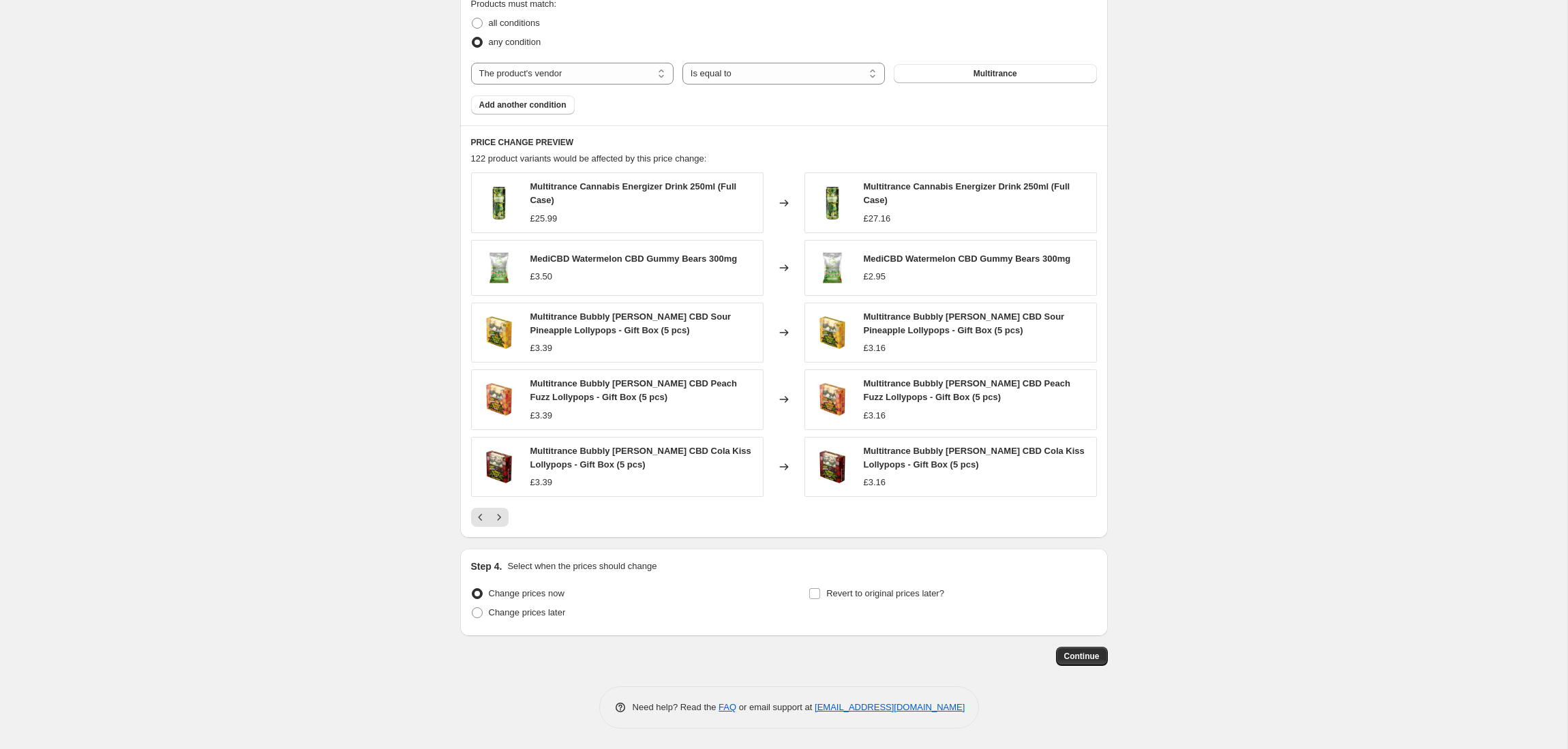
click at [502, 514] on icon "Next" at bounding box center [498, 517] width 13 height 13
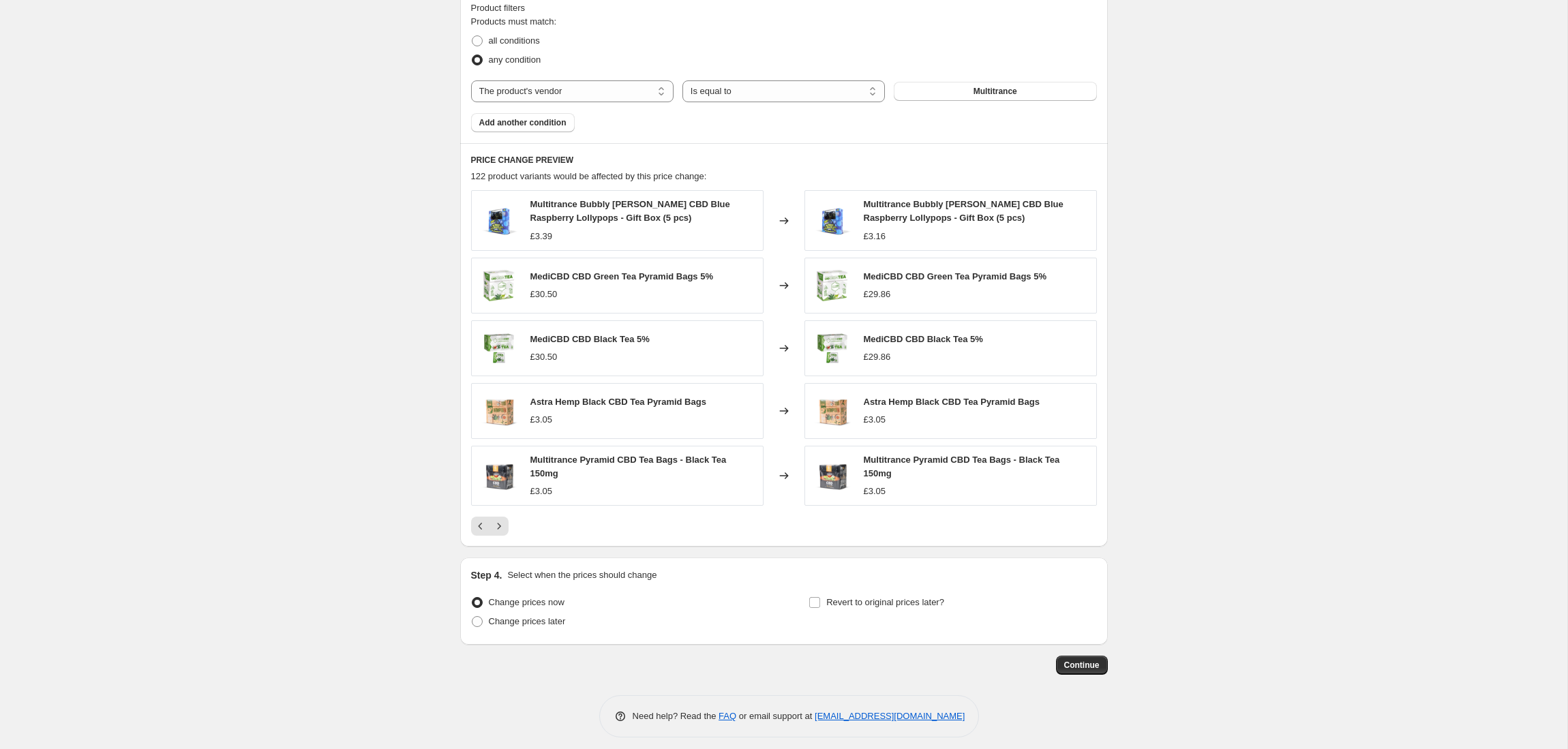
scroll to position [794, 0]
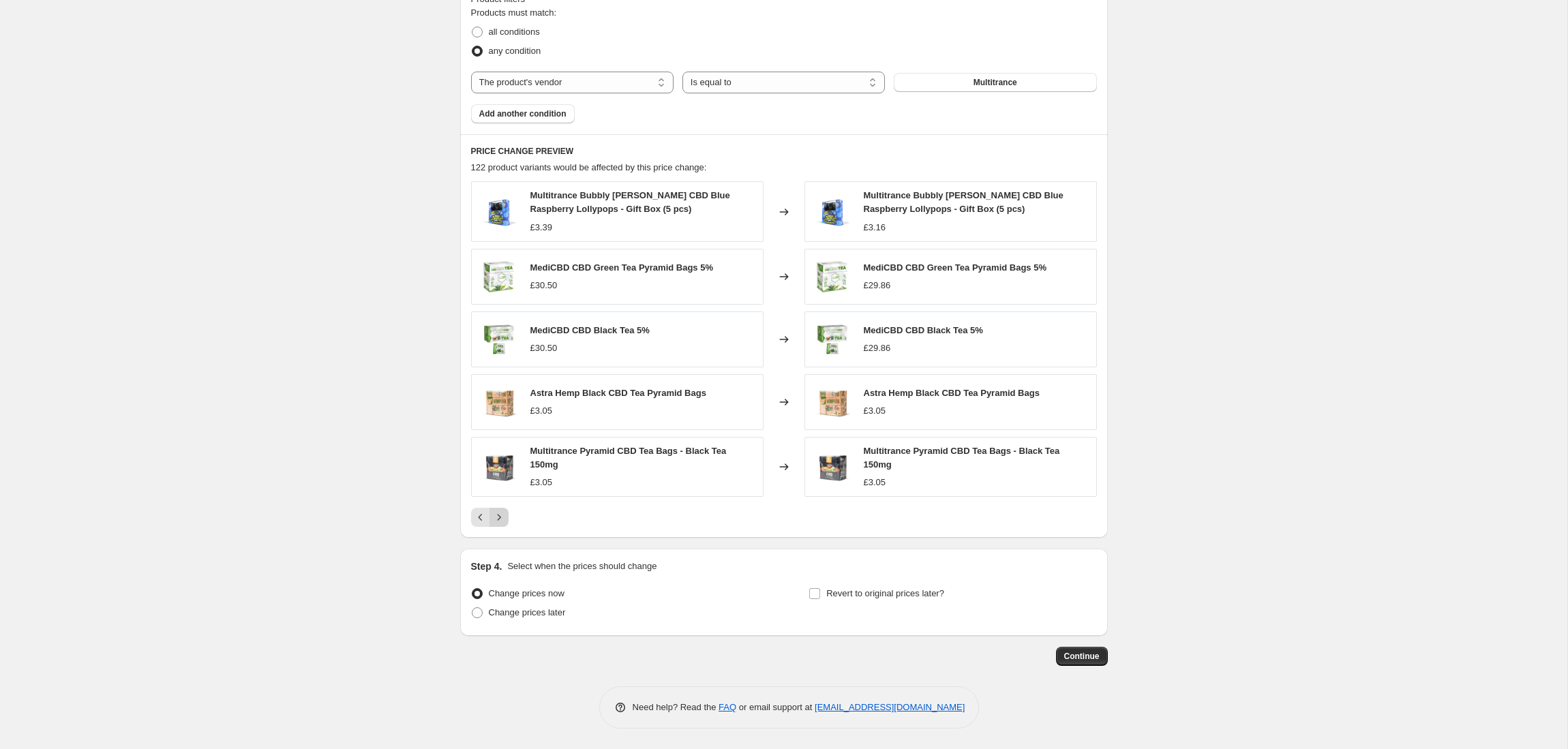
click at [503, 517] on icon "Next" at bounding box center [498, 517] width 13 height 13
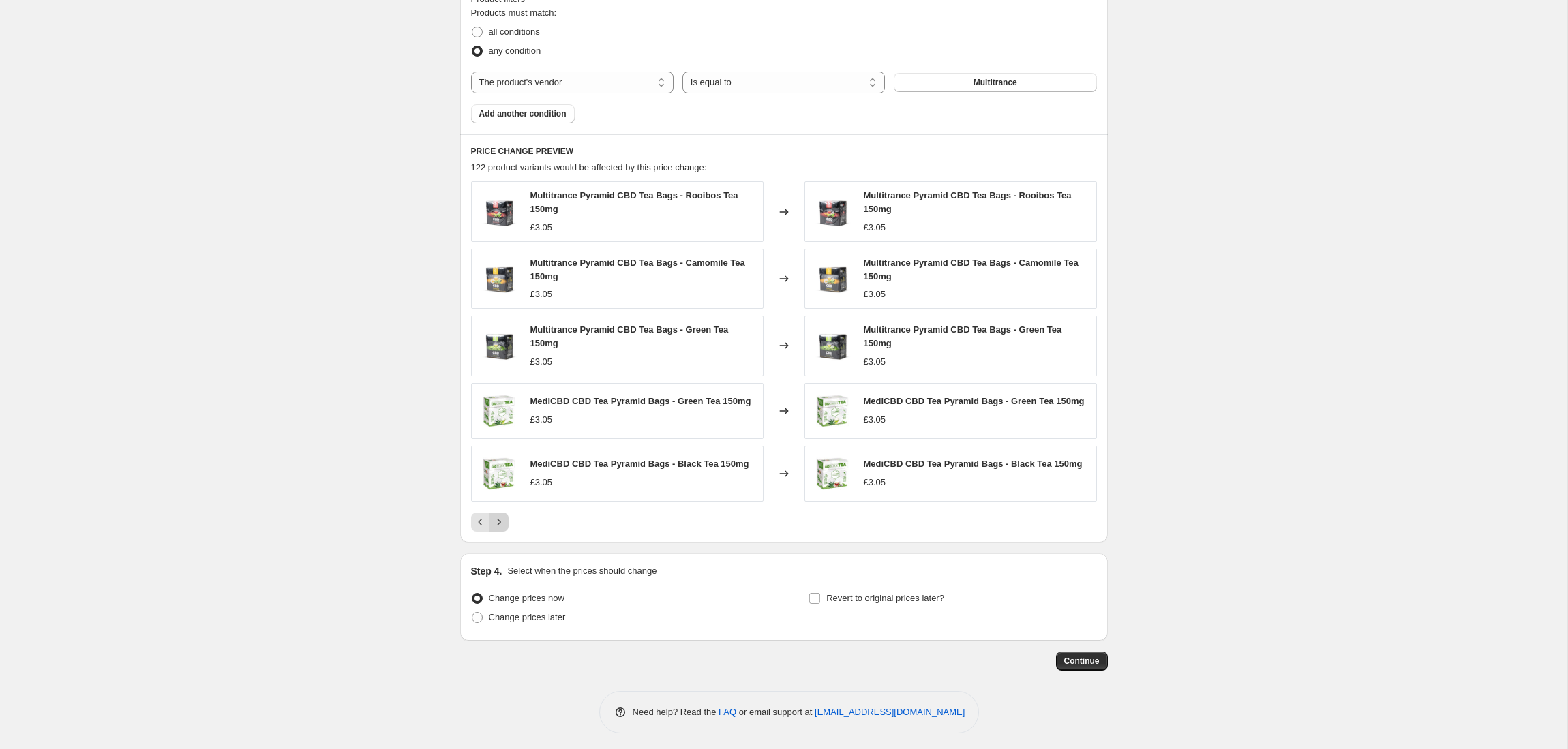
click at [504, 523] on icon "Next" at bounding box center [498, 522] width 13 height 13
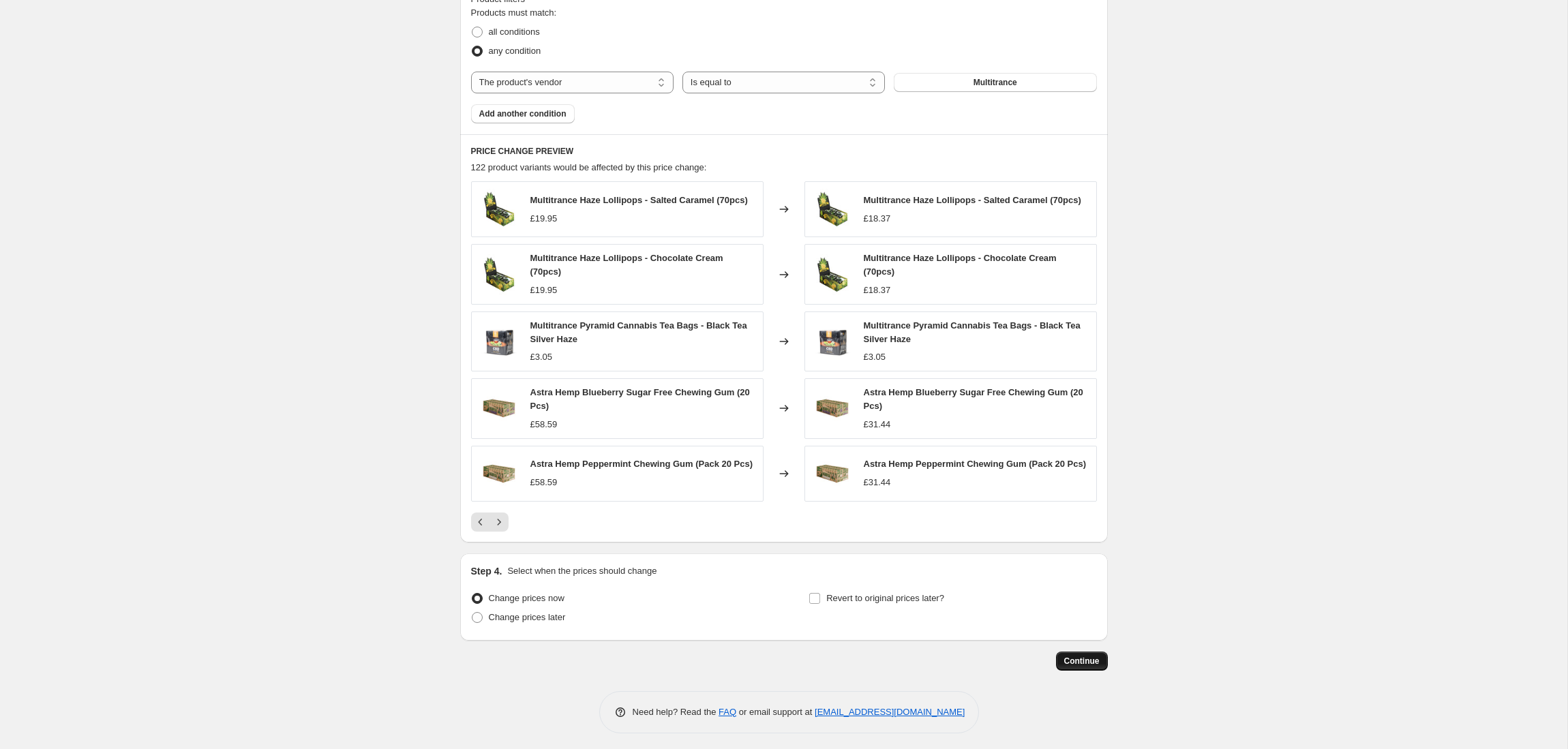
click at [1080, 667] on span "Continue" at bounding box center [1082, 662] width 36 height 11
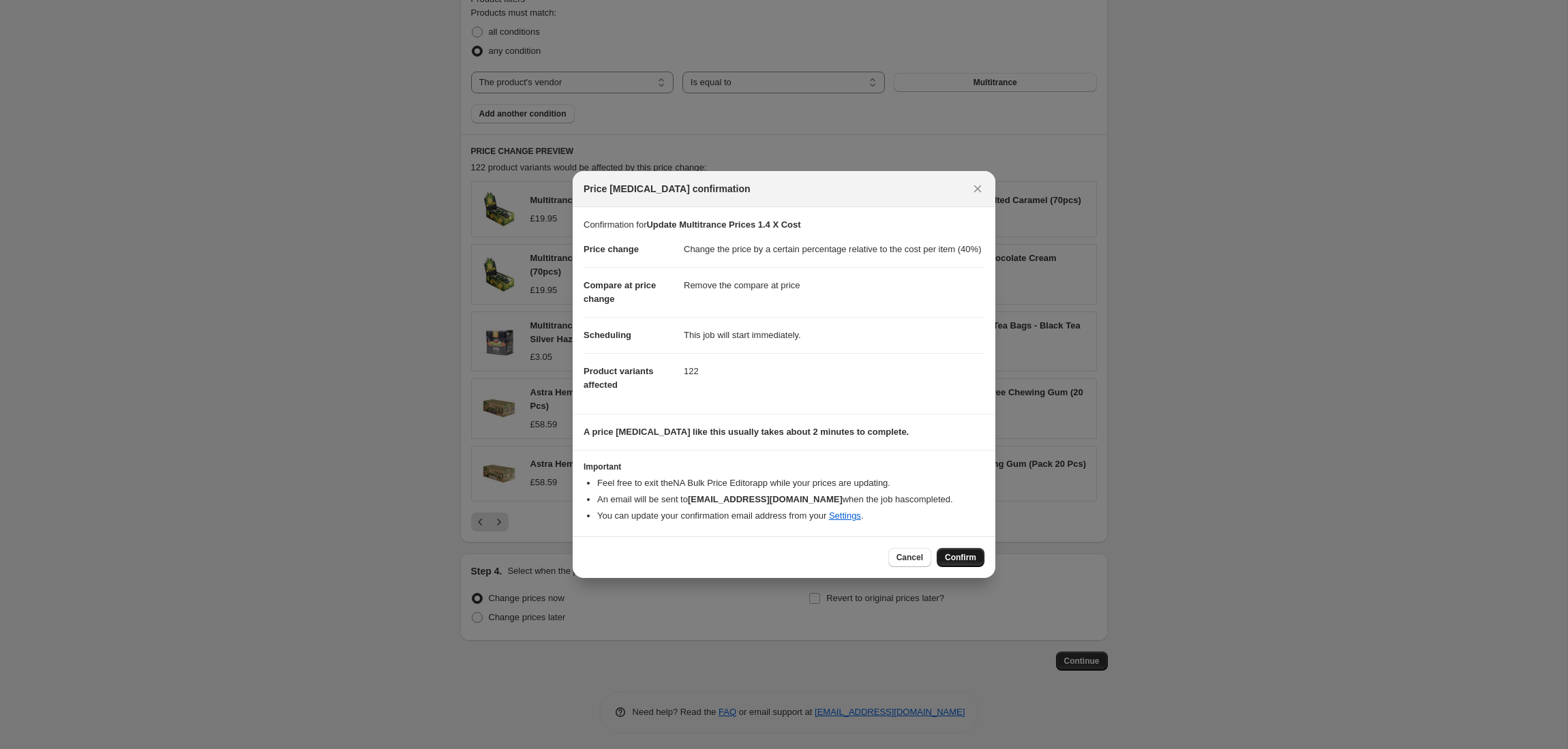
click at [951, 564] on span "Confirm" at bounding box center [960, 557] width 31 height 11
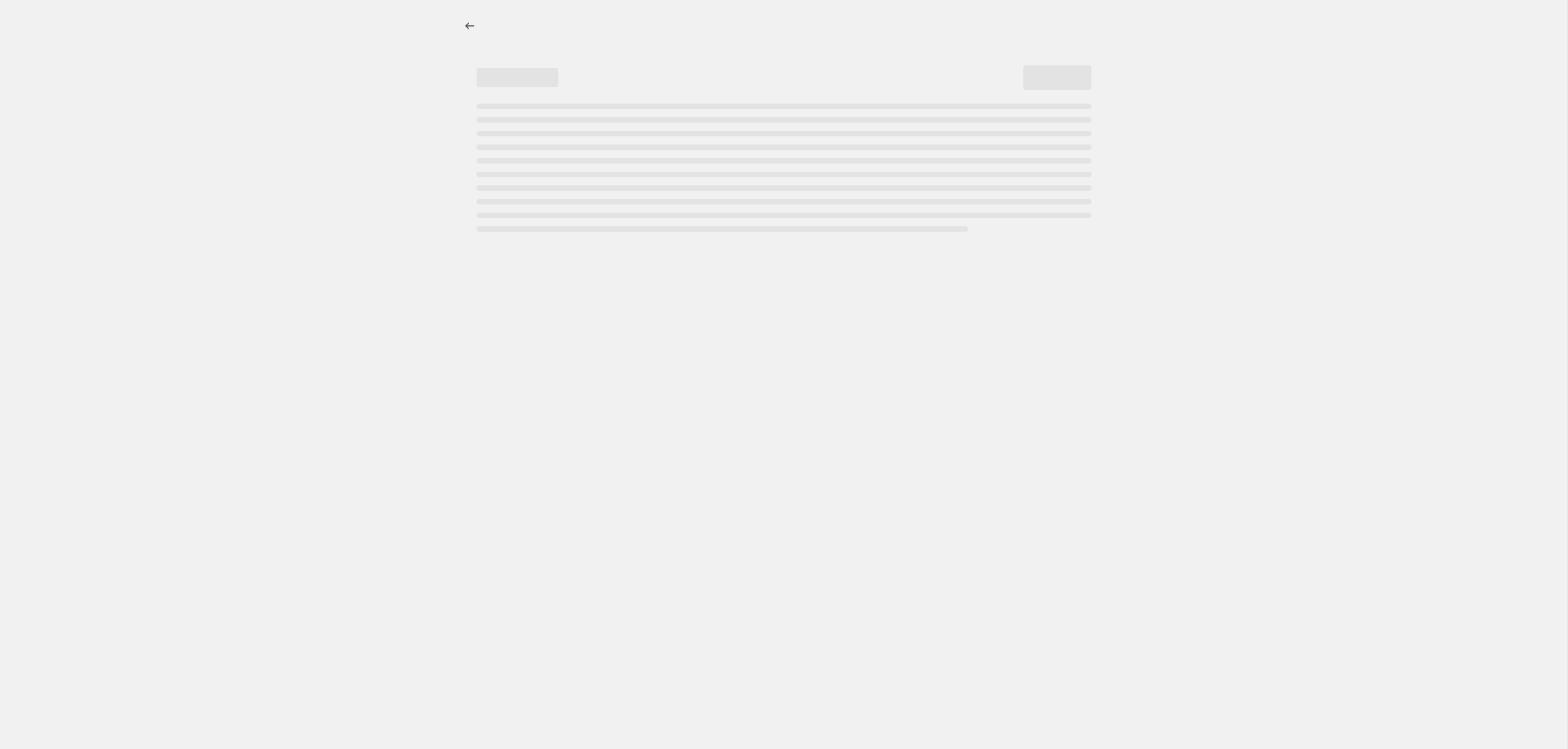
select select "pc"
select select "remove"
select select "vendor"
